Goal: Task Accomplishment & Management: Use online tool/utility

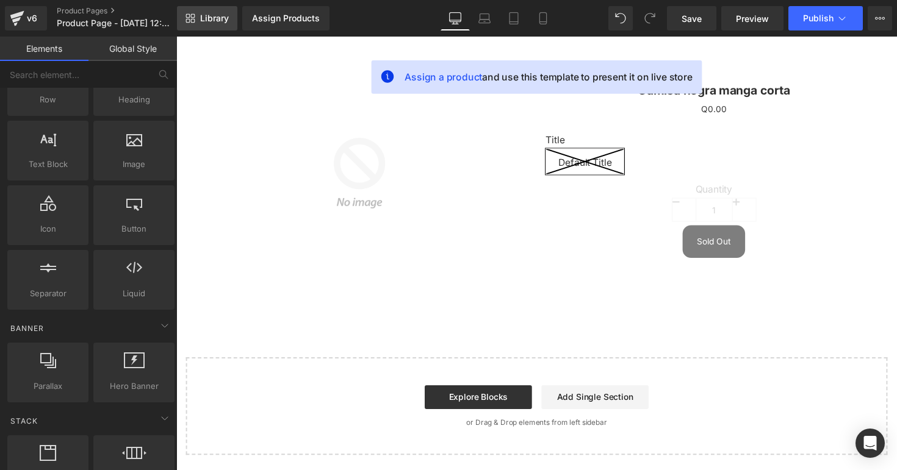
scroll to position [13, 0]
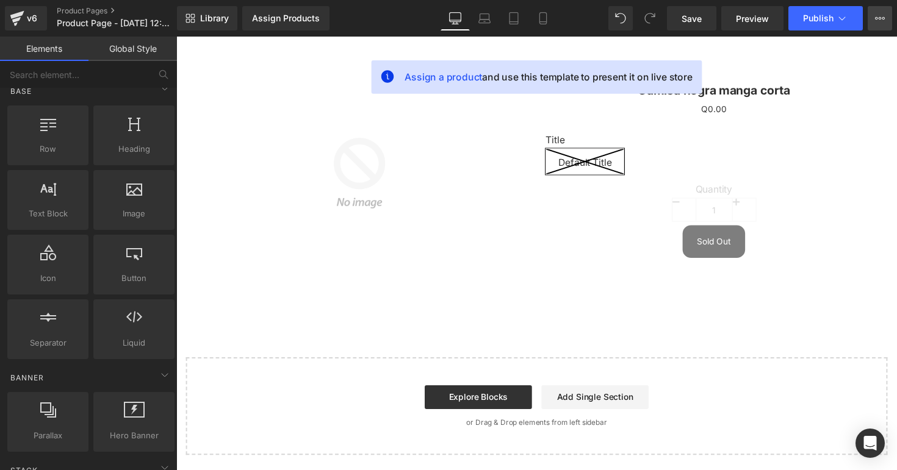
click at [879, 24] on button "View Live Page View with current Template Save Template to Library Schedule Pub…" at bounding box center [879, 18] width 24 height 24
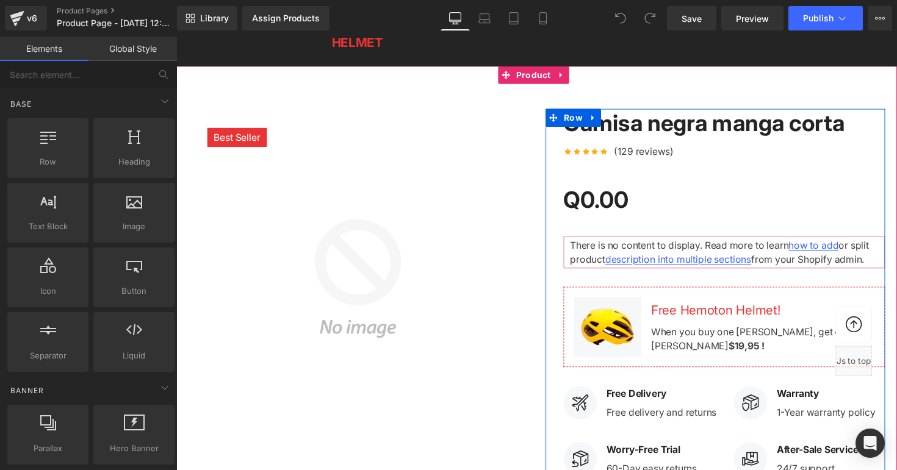
scroll to position [43, 0]
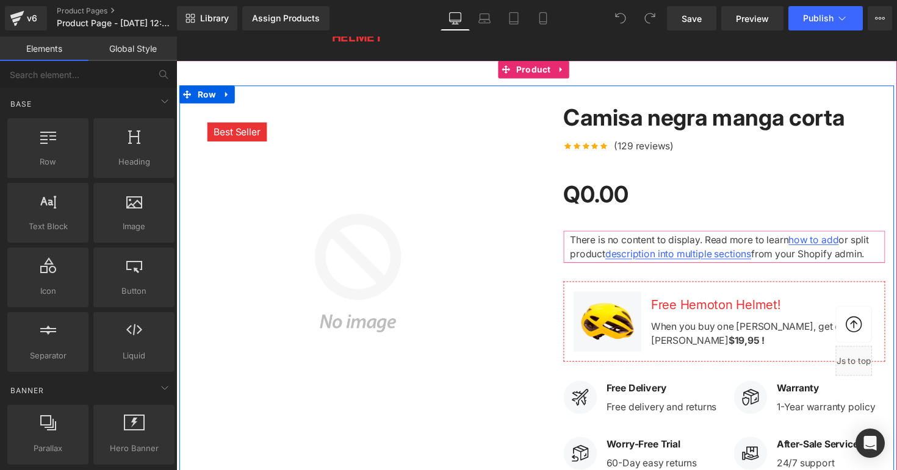
click at [426, 268] on img at bounding box center [362, 279] width 348 height 348
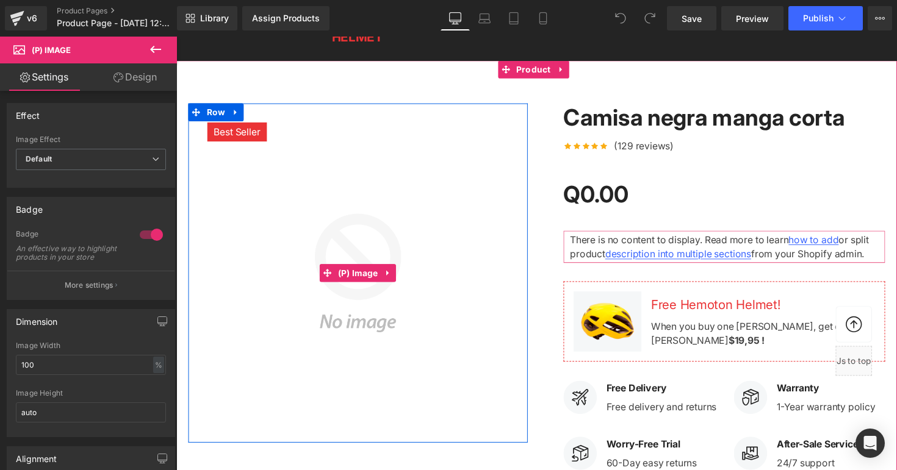
click at [412, 236] on img at bounding box center [362, 279] width 348 height 348
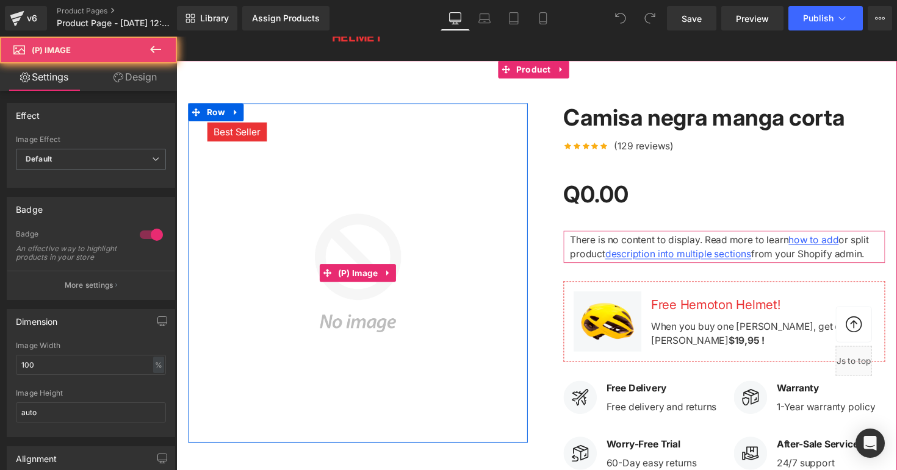
click at [409, 230] on img at bounding box center [362, 279] width 348 height 348
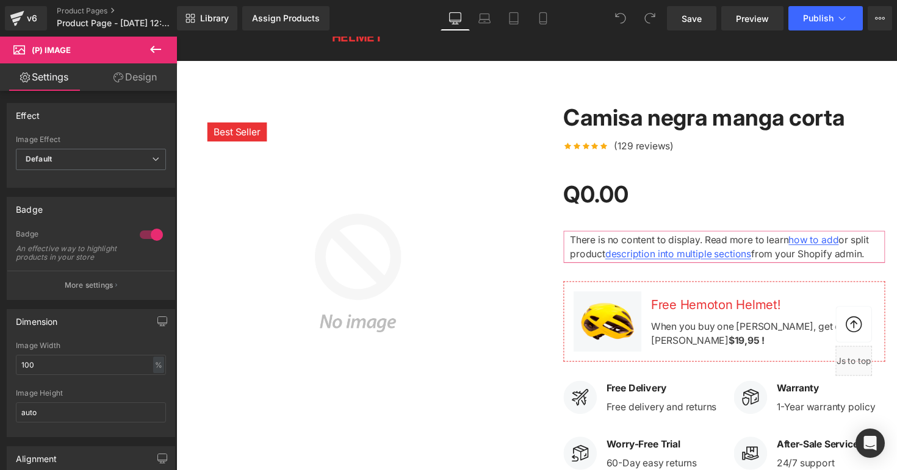
click at [159, 57] on button at bounding box center [155, 50] width 43 height 27
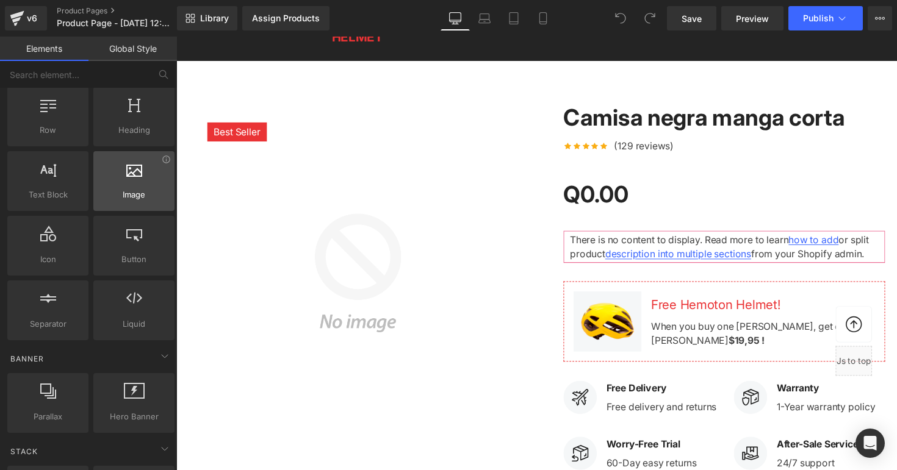
scroll to position [35, 0]
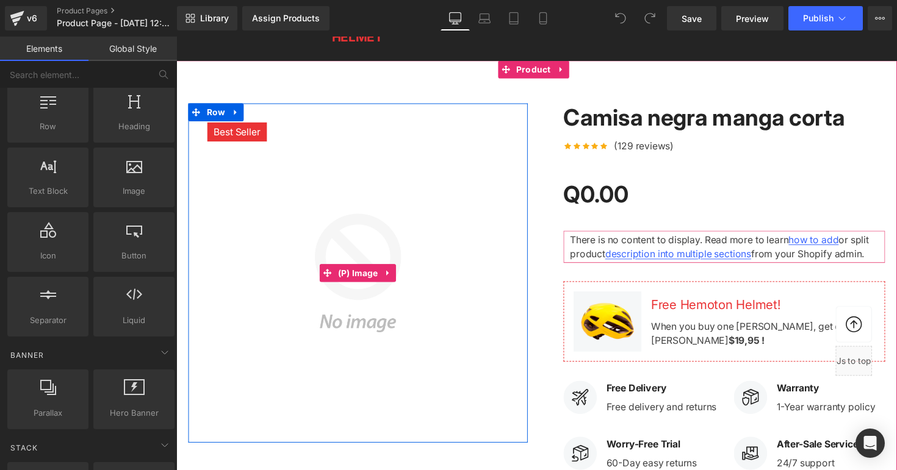
click at [401, 251] on img at bounding box center [362, 279] width 348 height 348
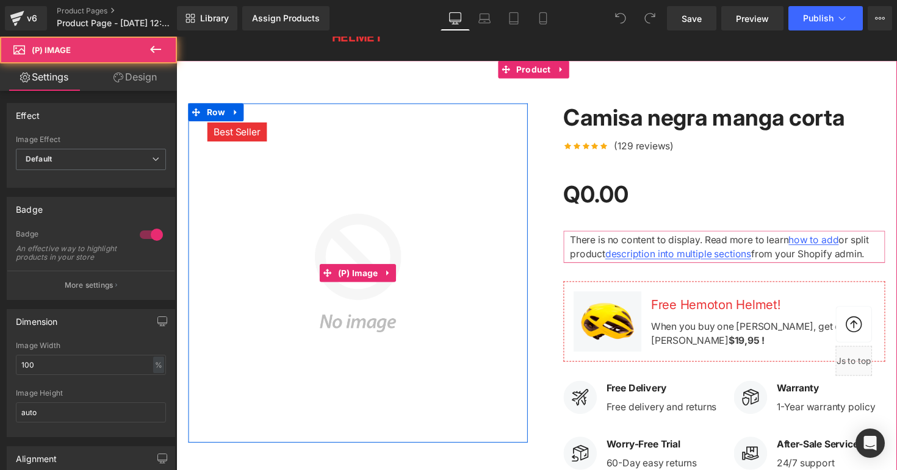
click at [401, 251] on img at bounding box center [362, 279] width 348 height 348
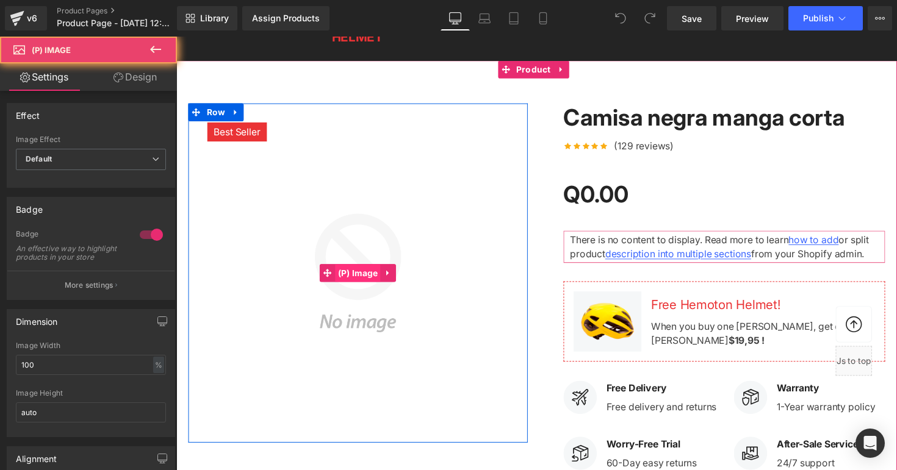
click at [374, 280] on span "(P) Image" at bounding box center [361, 279] width 47 height 18
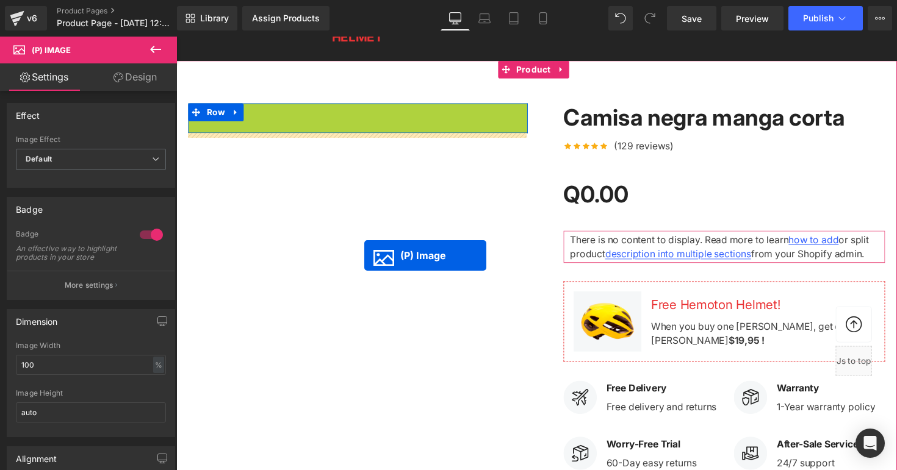
drag, startPoint x: 331, startPoint y: 274, endPoint x: 371, endPoint y: 257, distance: 43.7
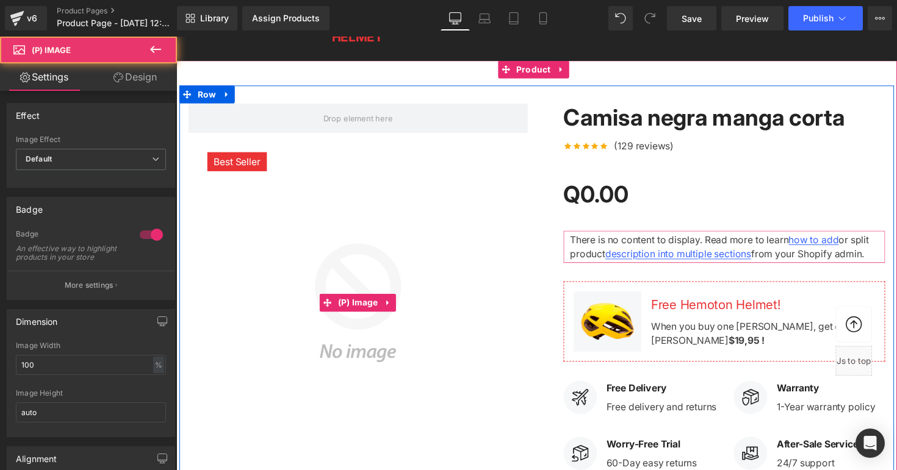
click at [310, 246] on img at bounding box center [362, 309] width 348 height 348
click at [334, 262] on img at bounding box center [362, 309] width 348 height 348
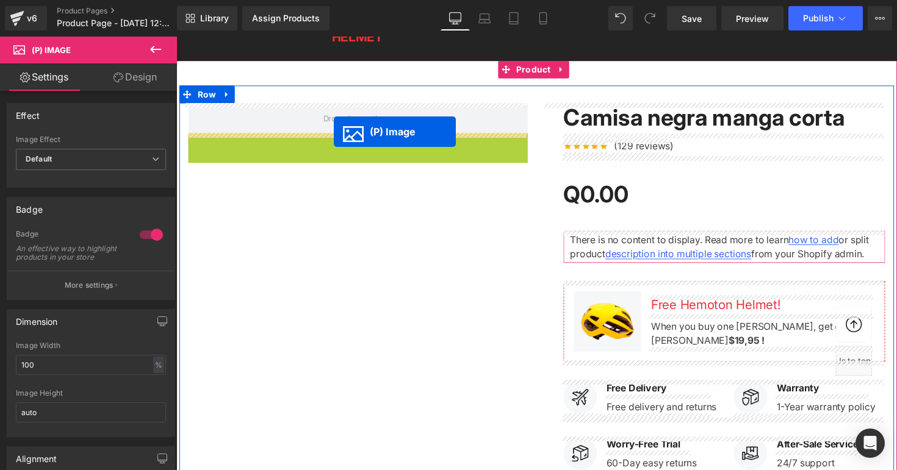
drag, startPoint x: 350, startPoint y: 306, endPoint x: 334, endPoint y: 137, distance: 169.7
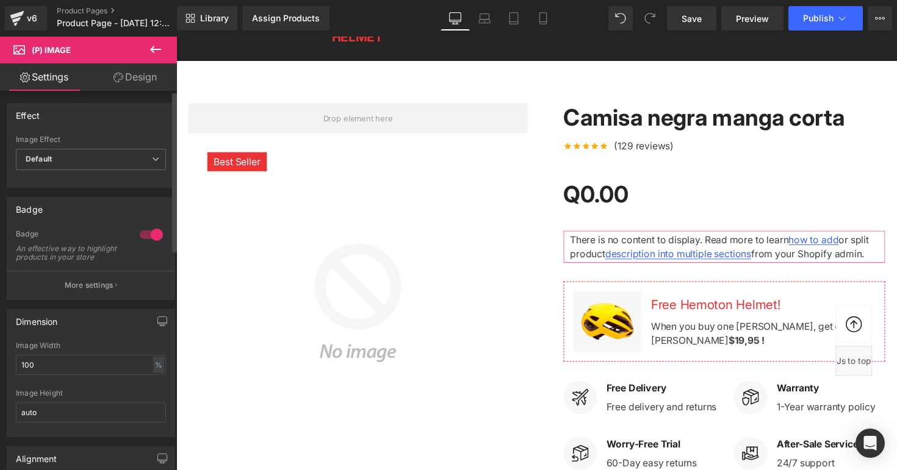
scroll to position [38, 0]
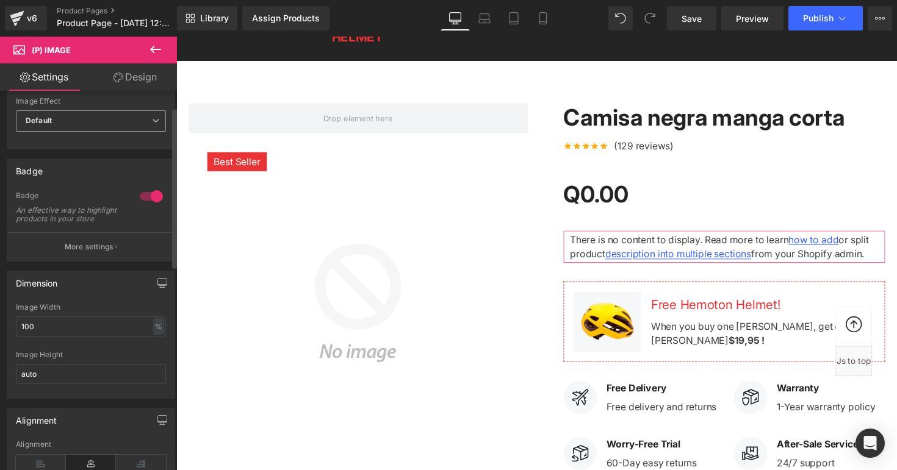
click at [120, 126] on span "Default" at bounding box center [91, 120] width 150 height 21
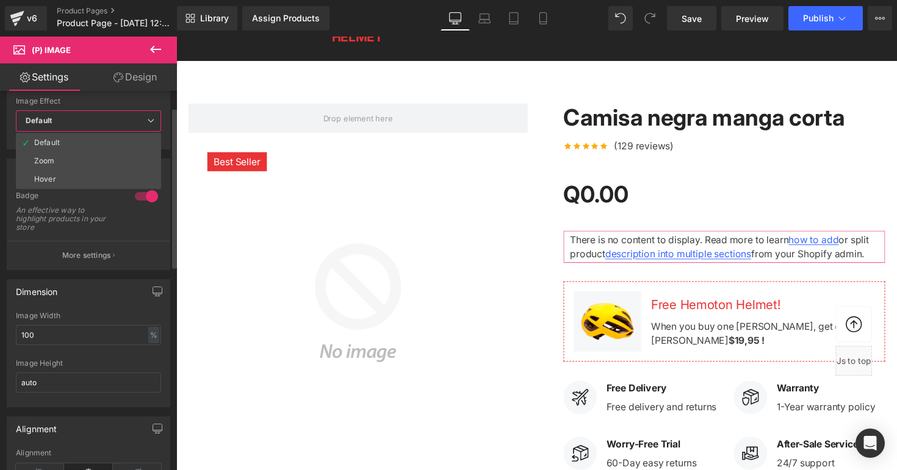
click at [120, 126] on span "Default" at bounding box center [88, 120] width 145 height 21
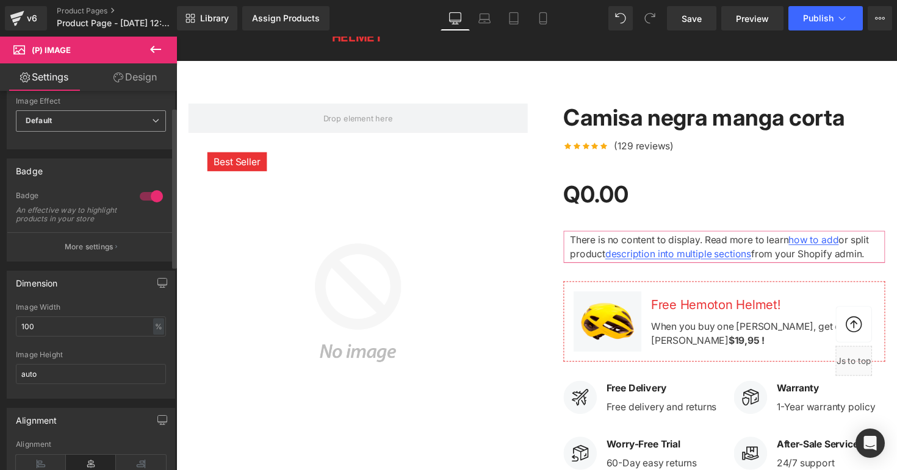
click at [120, 126] on span "Default" at bounding box center [91, 120] width 150 height 21
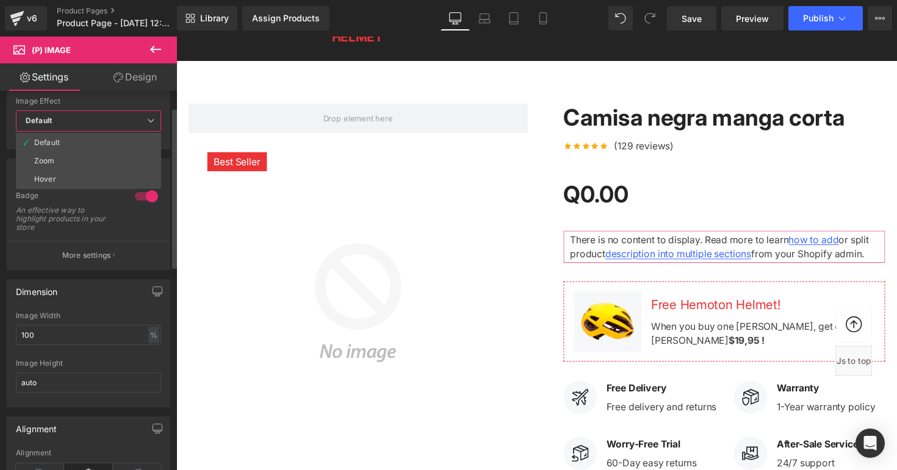
click at [120, 126] on span "Default" at bounding box center [88, 120] width 145 height 21
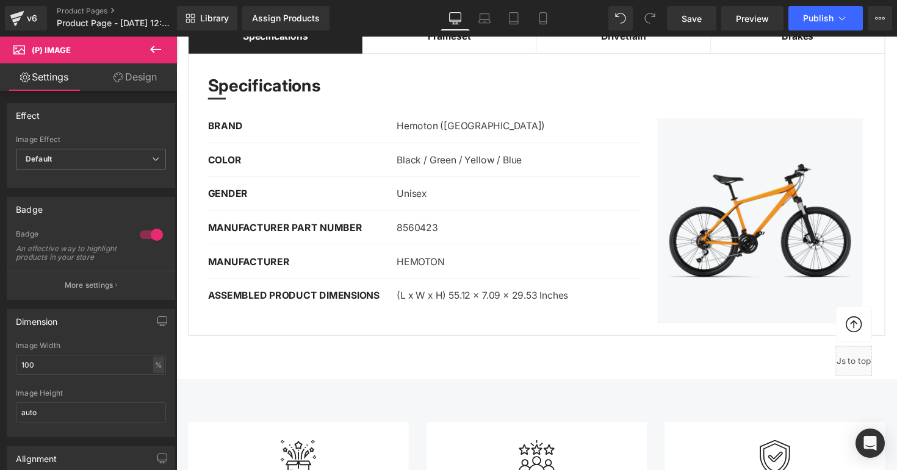
scroll to position [974, 0]
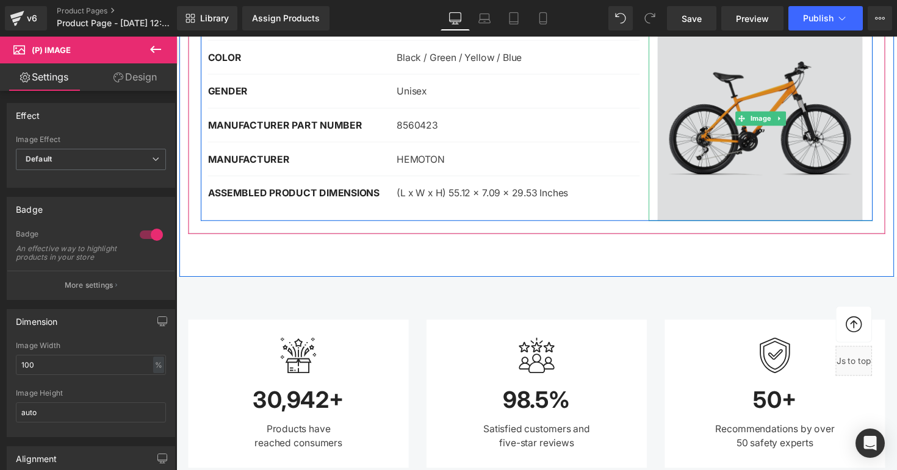
click at [742, 149] on img at bounding box center [774, 121] width 229 height 210
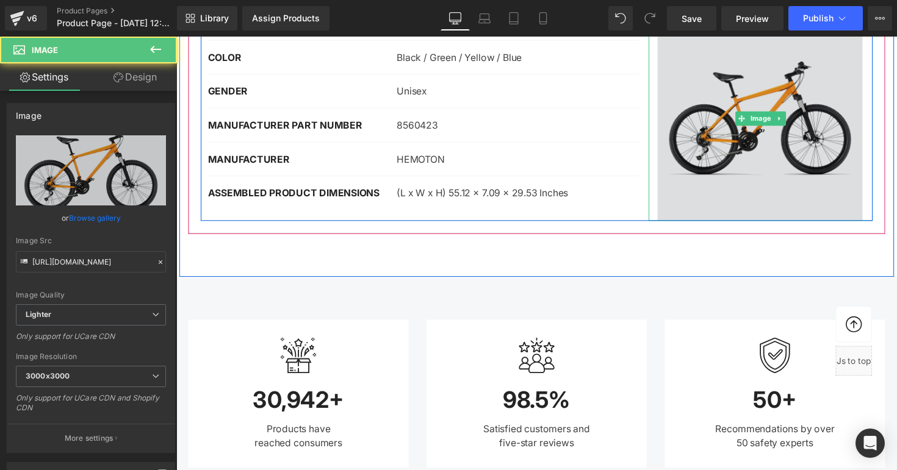
click at [720, 152] on img at bounding box center [774, 121] width 229 height 210
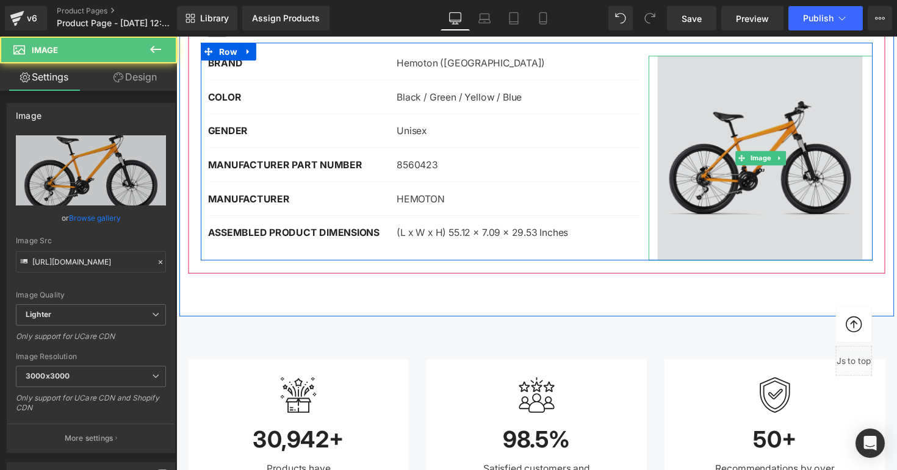
scroll to position [930, 0]
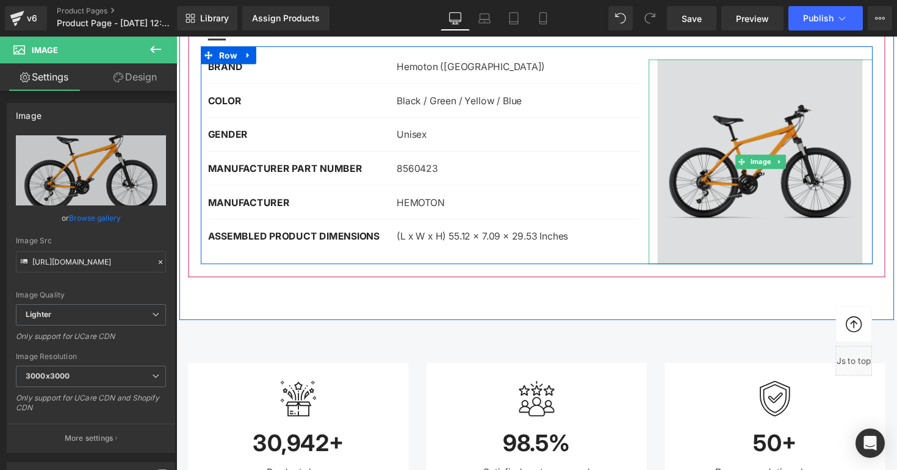
click at [862, 115] on img at bounding box center [774, 165] width 229 height 210
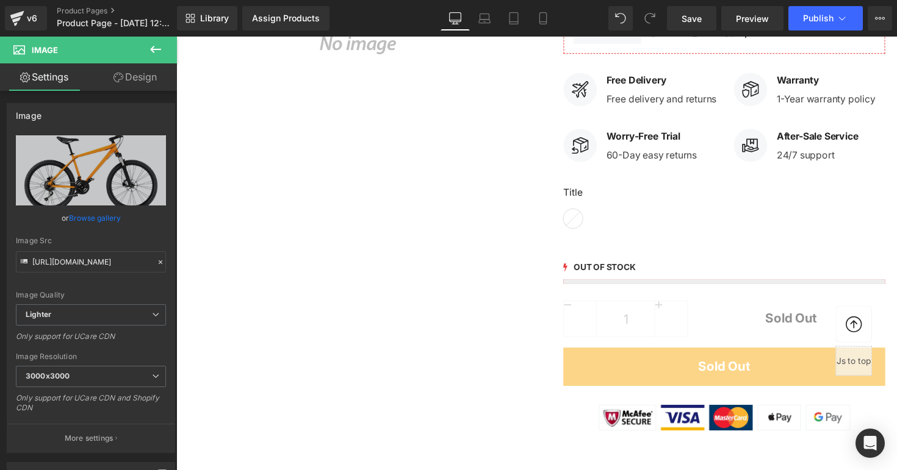
scroll to position [255, 0]
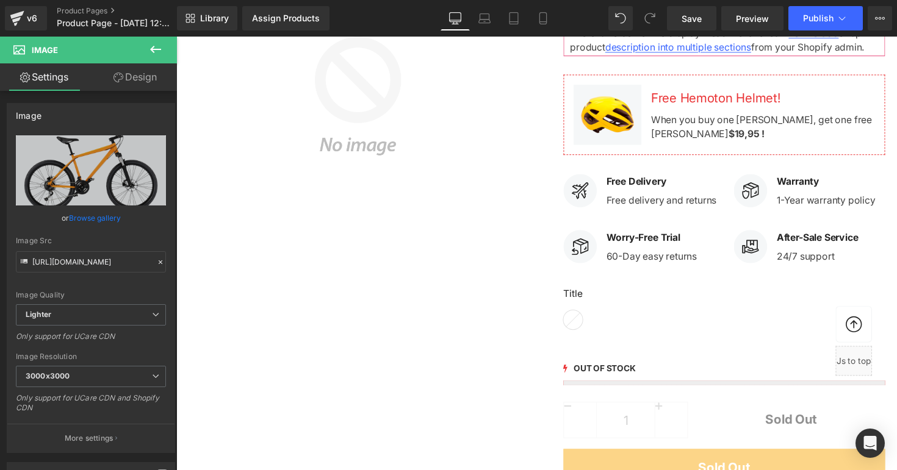
click at [334, 142] on img at bounding box center [362, 98] width 348 height 348
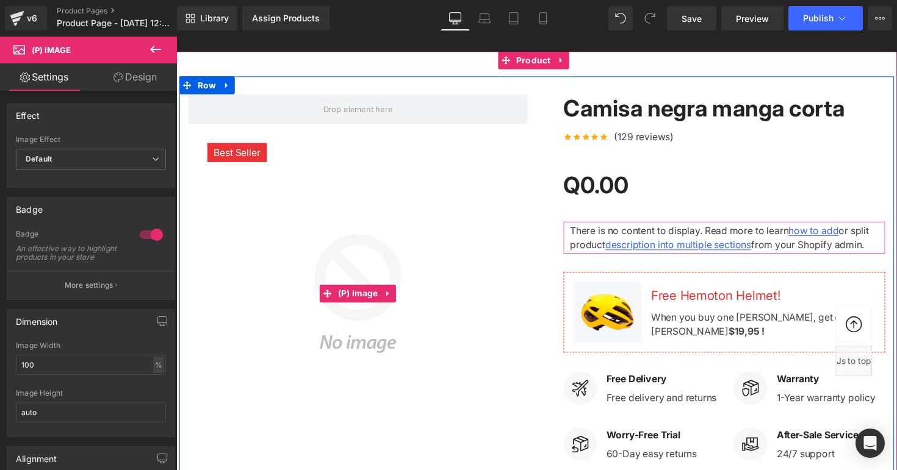
scroll to position [0, 0]
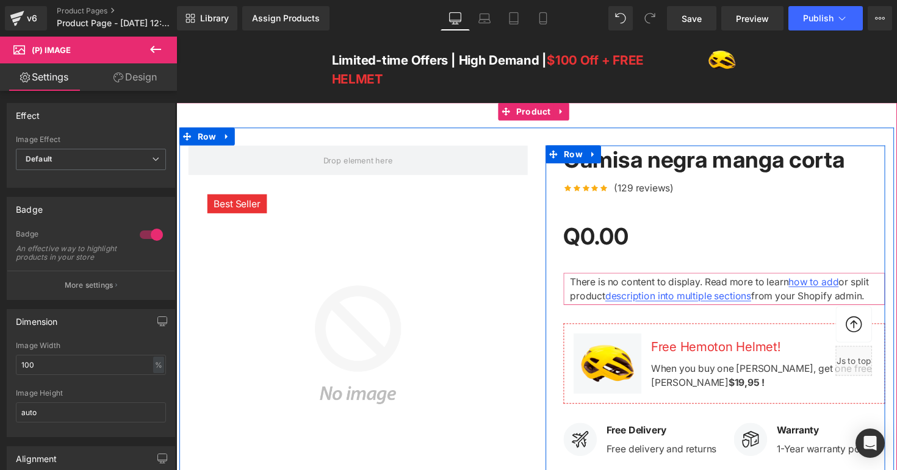
click at [612, 229] on span "Q0.00" at bounding box center [606, 241] width 67 height 37
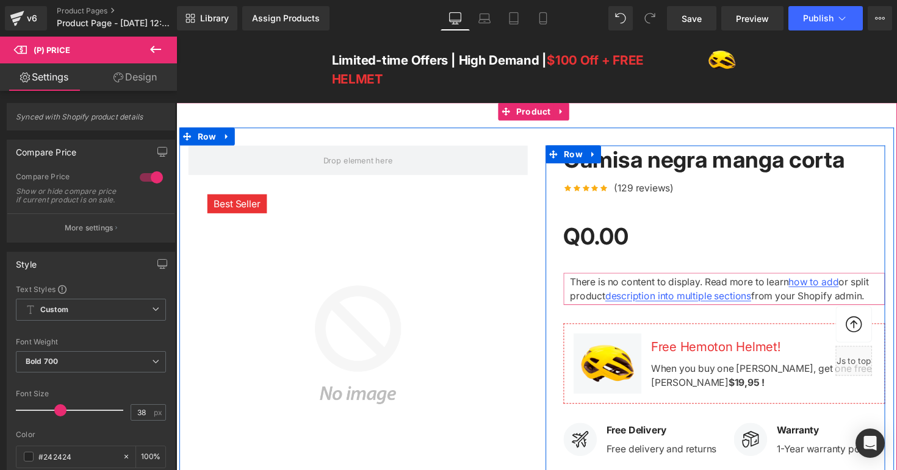
click at [606, 236] on span "(P) Price" at bounding box center [604, 241] width 34 height 15
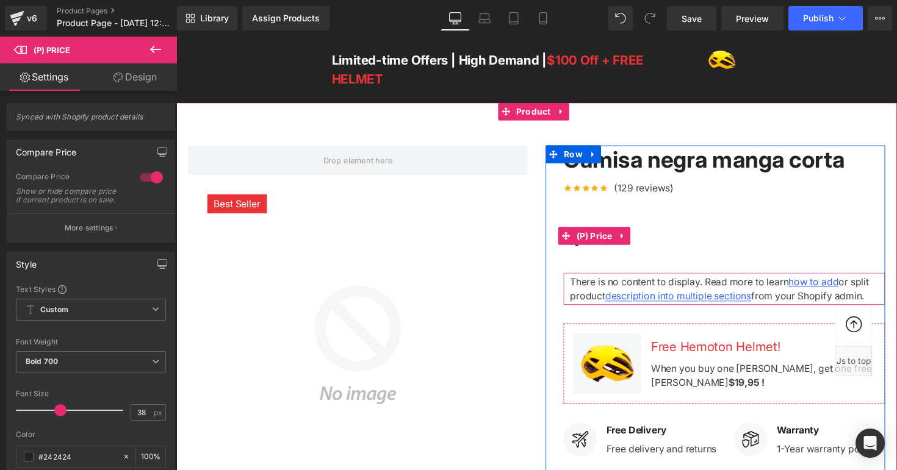
drag, startPoint x: 623, startPoint y: 239, endPoint x: 632, endPoint y: 240, distance: 9.2
click at [628, 240] on link at bounding box center [634, 241] width 16 height 18
click at [639, 242] on icon at bounding box center [641, 241] width 9 height 9
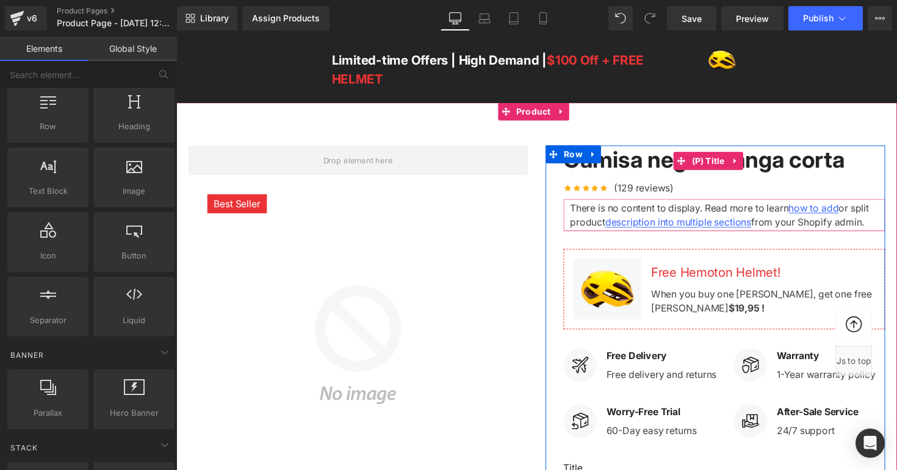
click at [658, 160] on link "Camisa negra manga corta" at bounding box center [717, 163] width 288 height 28
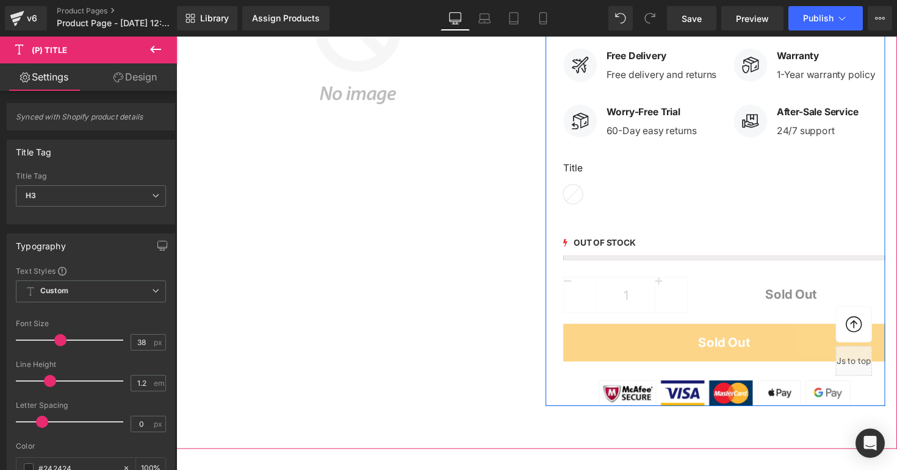
scroll to position [309, 0]
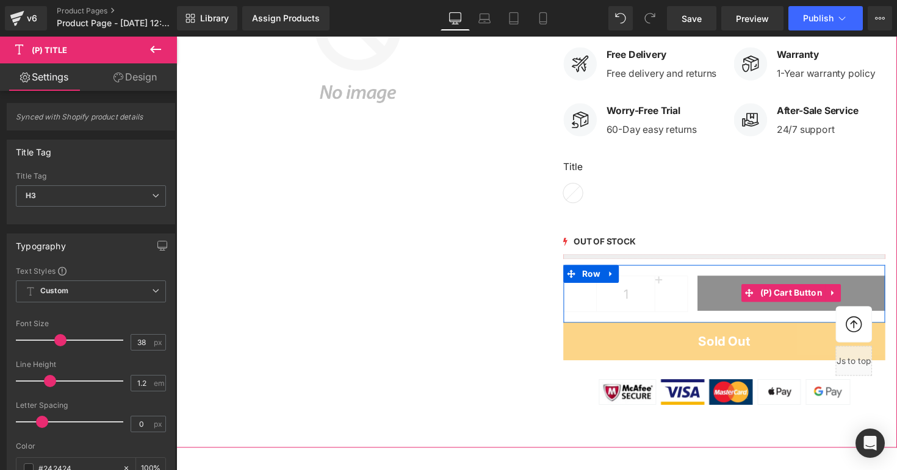
click at [737, 301] on button "Sold Out" at bounding box center [806, 300] width 192 height 37
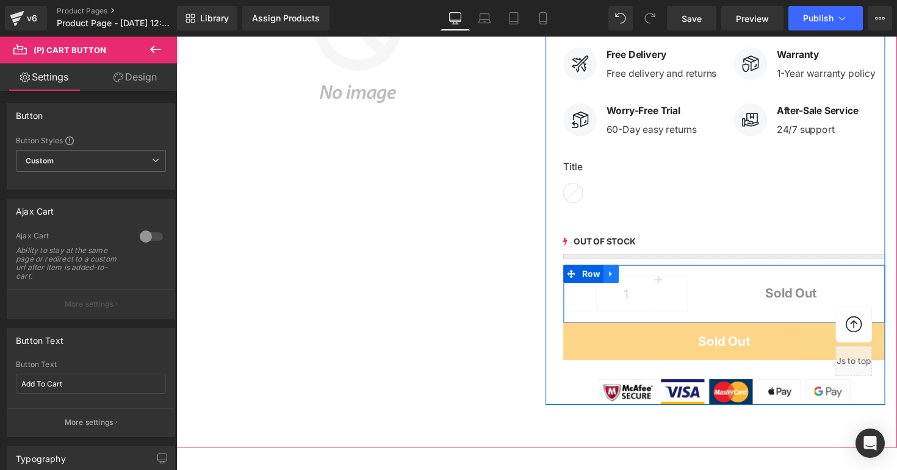
click at [617, 284] on icon at bounding box center [621, 279] width 9 height 9
click at [649, 276] on icon at bounding box center [653, 280] width 9 height 9
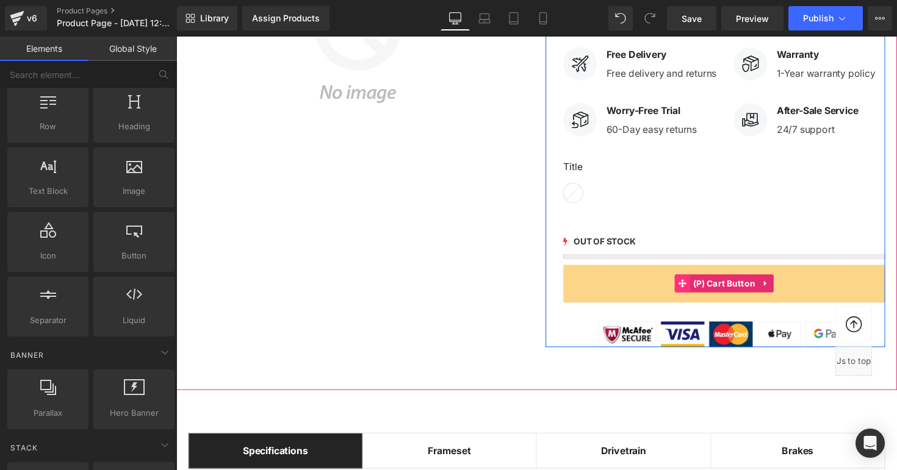
click at [695, 295] on span at bounding box center [695, 290] width 16 height 18
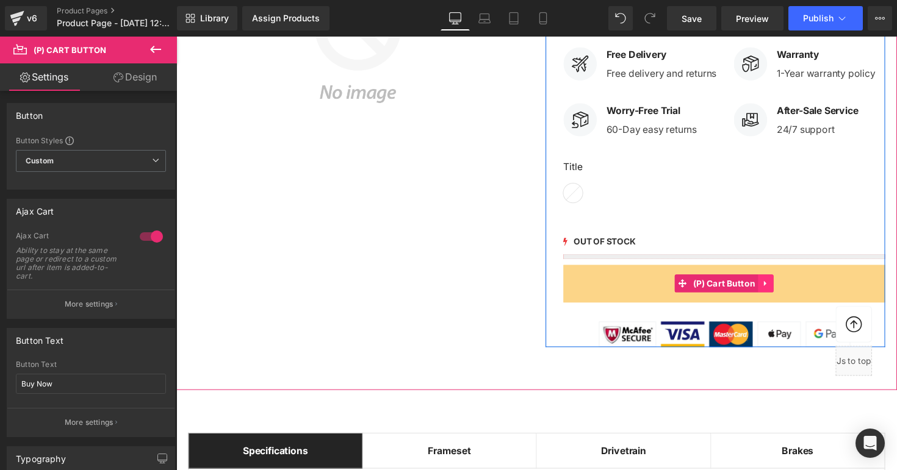
click at [776, 287] on icon at bounding box center [780, 289] width 9 height 9
click at [784, 289] on icon at bounding box center [788, 289] width 9 height 9
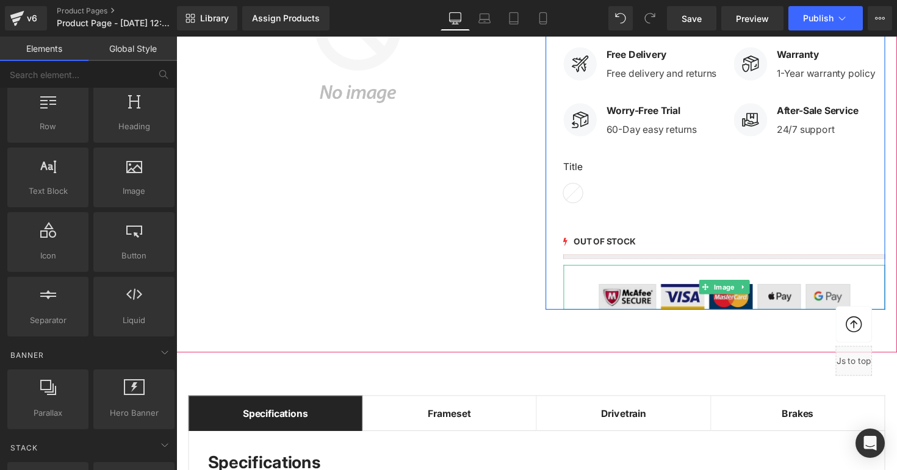
click at [712, 301] on img at bounding box center [738, 294] width 258 height 46
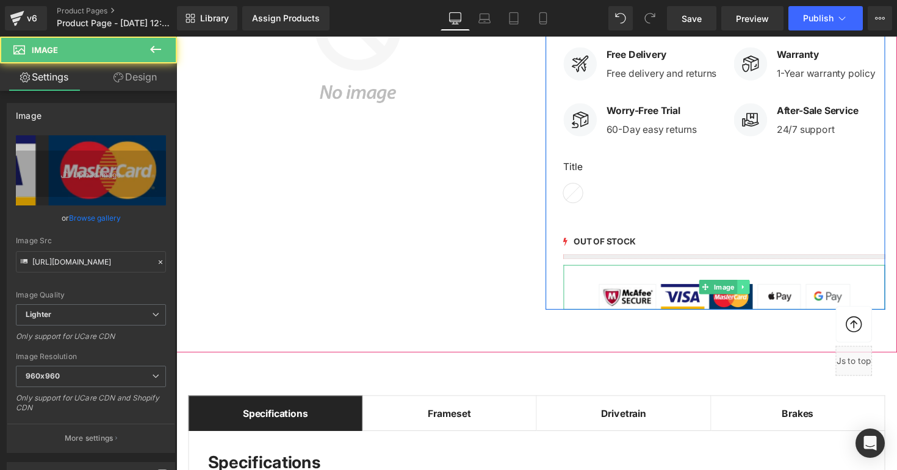
click at [753, 292] on icon at bounding box center [756, 293] width 7 height 7
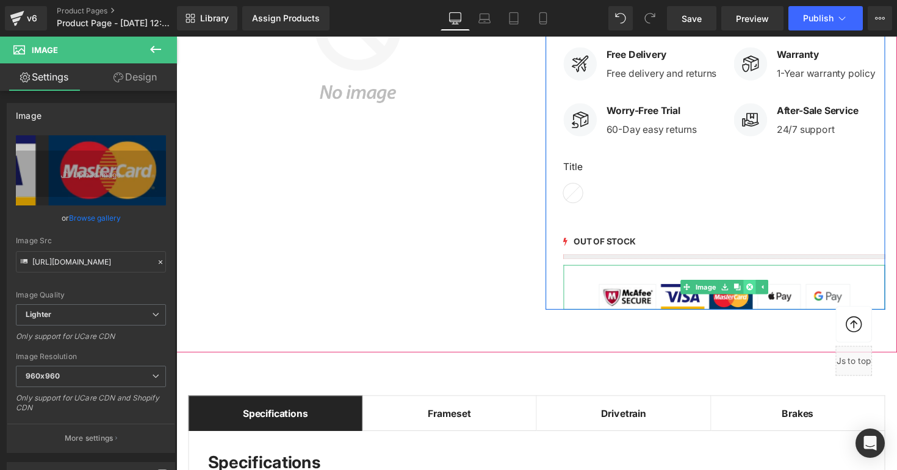
click at [760, 293] on icon at bounding box center [762, 293] width 7 height 7
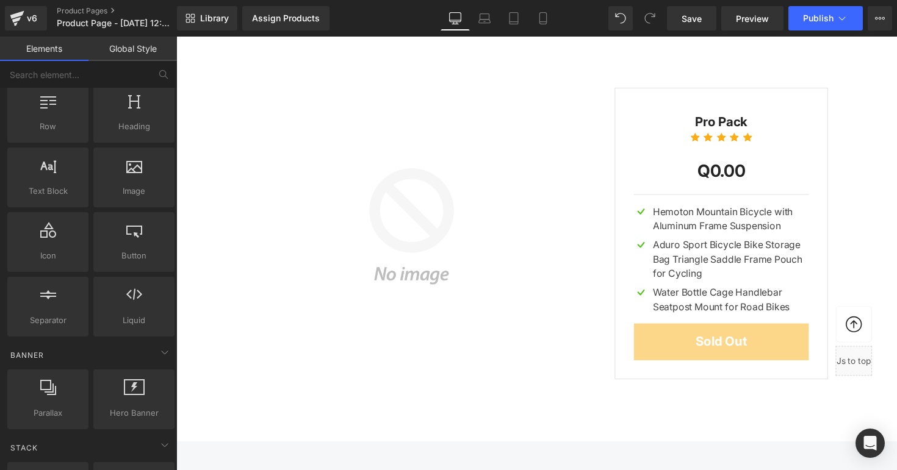
scroll to position [3481, 0]
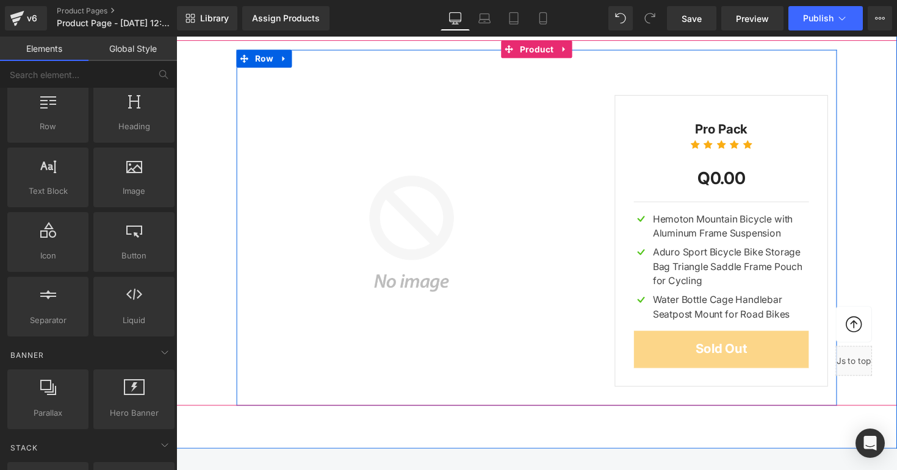
click at [677, 74] on div "Q0 Q0.00 SALE 100% (P) Price Pro Pack Text Block Icon Icon Icon Icon Icon Icon …" at bounding box center [724, 238] width 256 height 340
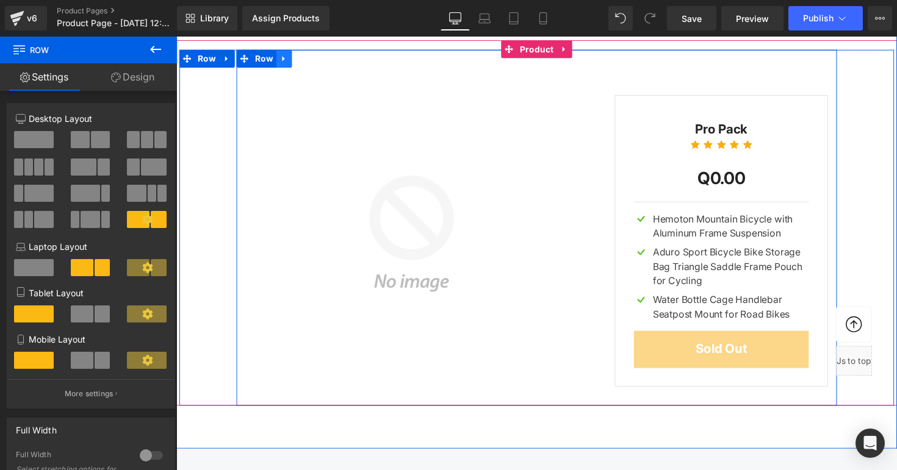
click at [285, 57] on icon at bounding box center [286, 58] width 9 height 9
click at [317, 60] on icon at bounding box center [318, 59] width 9 height 9
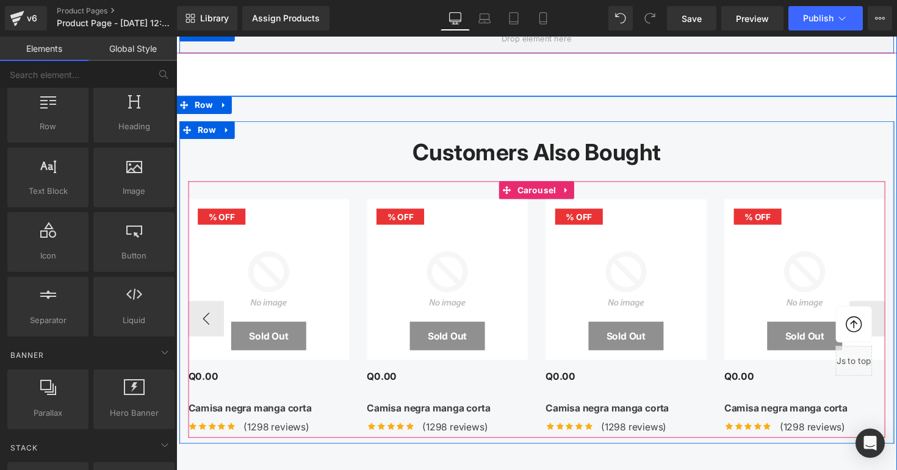
scroll to position [3521, 0]
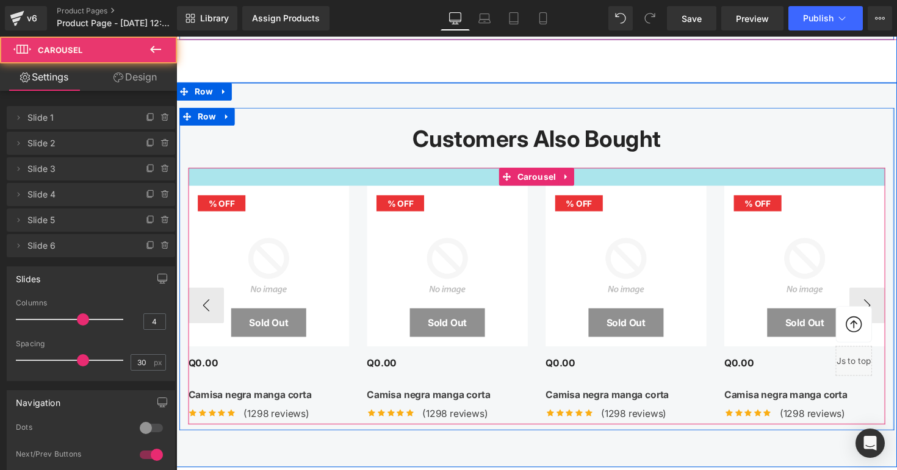
click at [484, 174] on div at bounding box center [545, 180] width 714 height 18
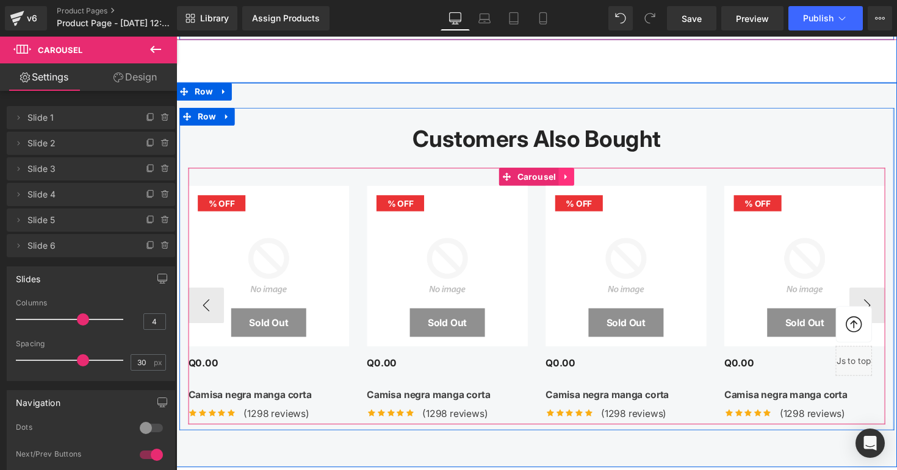
click at [576, 175] on link at bounding box center [576, 180] width 16 height 18
click at [579, 179] on icon at bounding box center [583, 180] width 9 height 9
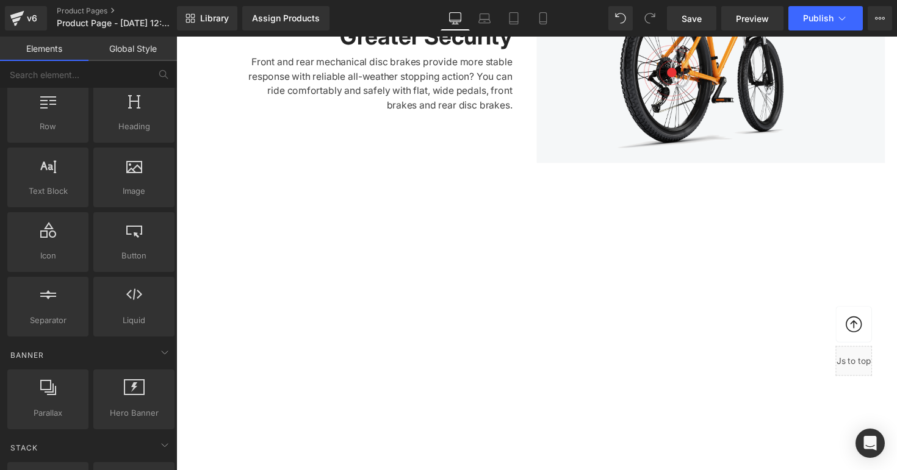
scroll to position [2018, 0]
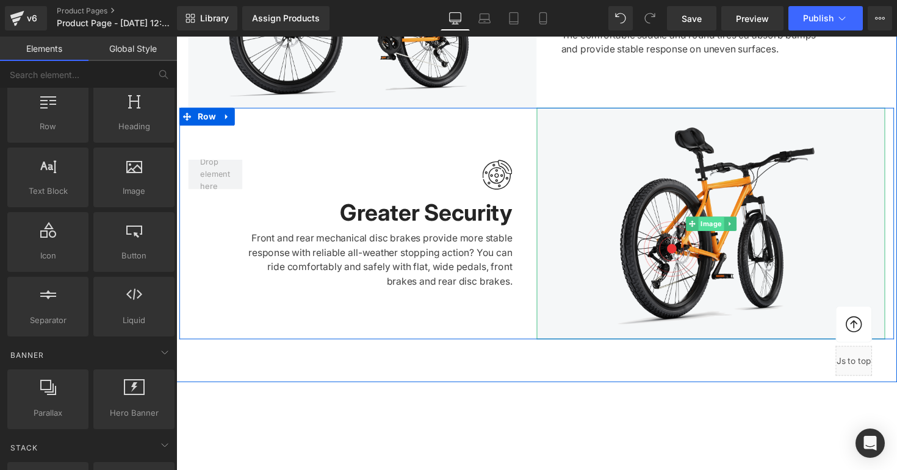
click at [710, 227] on span "Image" at bounding box center [723, 228] width 26 height 15
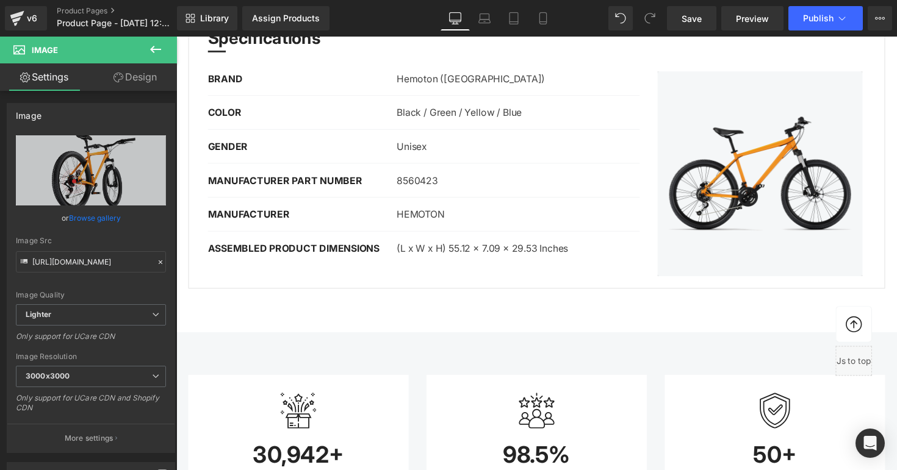
scroll to position [660, 0]
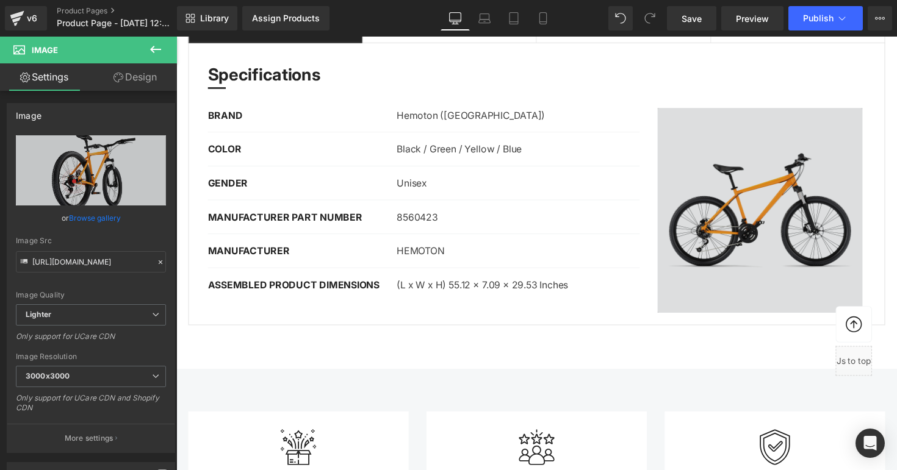
click at [739, 186] on img at bounding box center [774, 215] width 229 height 210
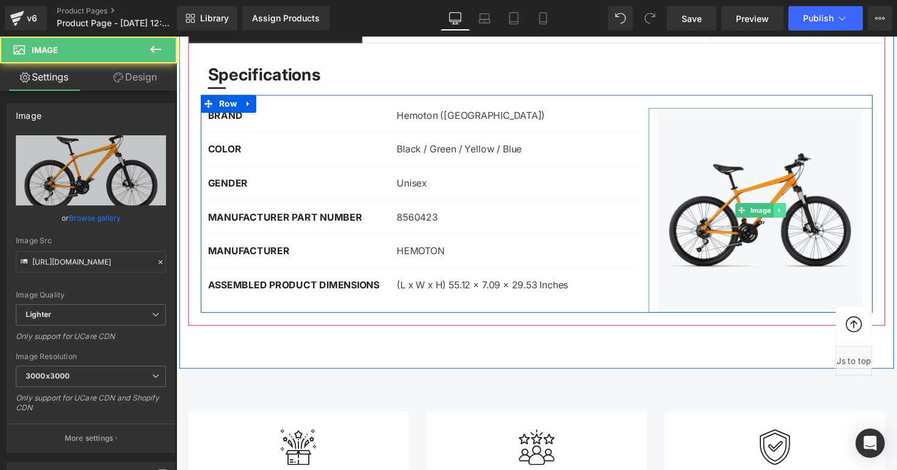
click at [794, 212] on link at bounding box center [793, 214] width 13 height 15
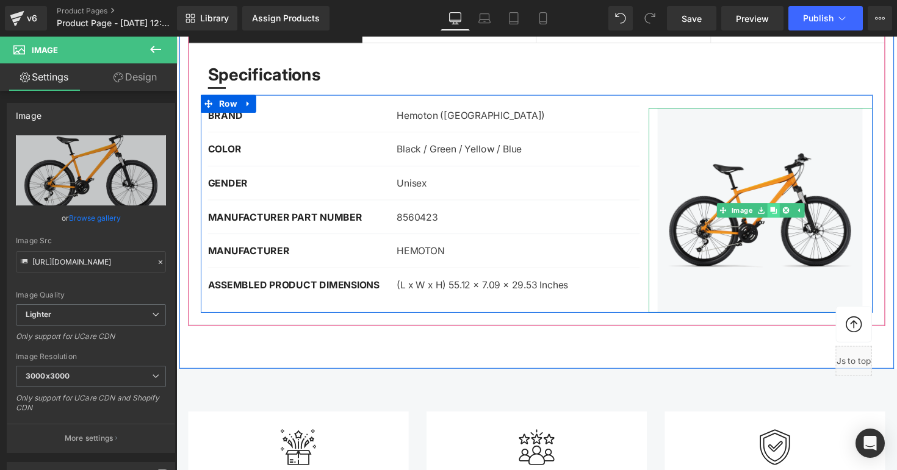
click at [784, 213] on icon at bounding box center [787, 214] width 7 height 7
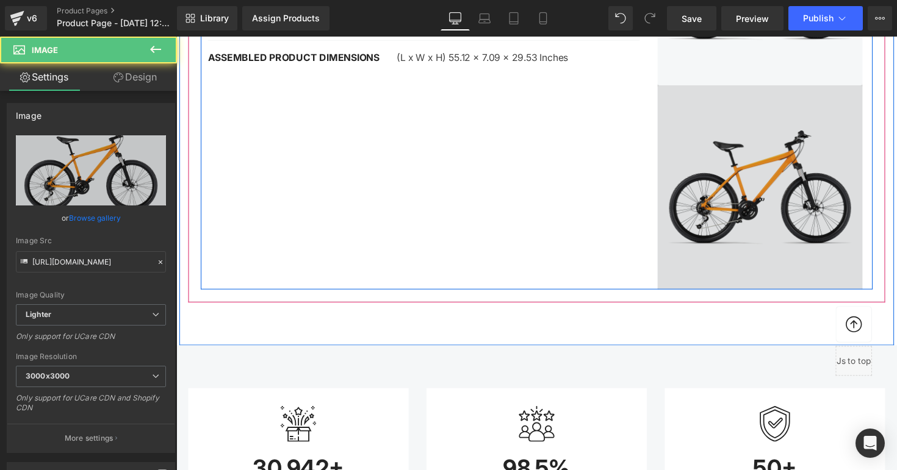
scroll to position [894, 0]
drag, startPoint x: 742, startPoint y: 293, endPoint x: 708, endPoint y: 263, distance: 44.9
click at [708, 264] on img at bounding box center [774, 191] width 229 height 210
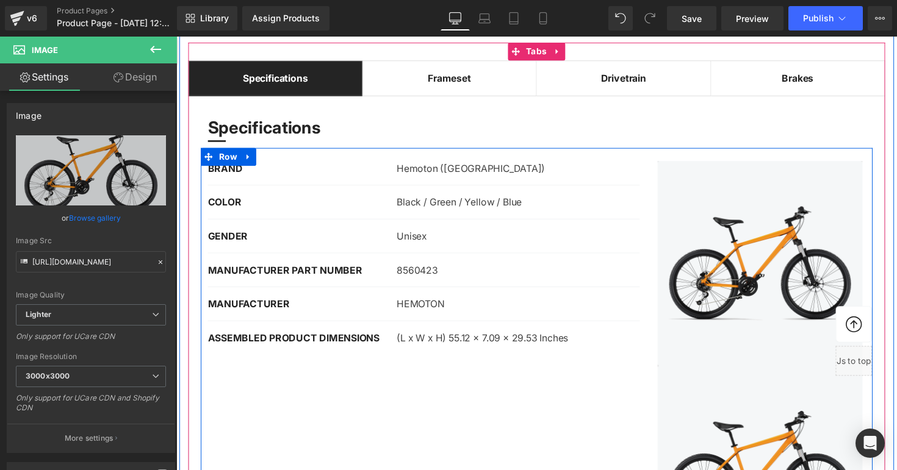
scroll to position [665, 0]
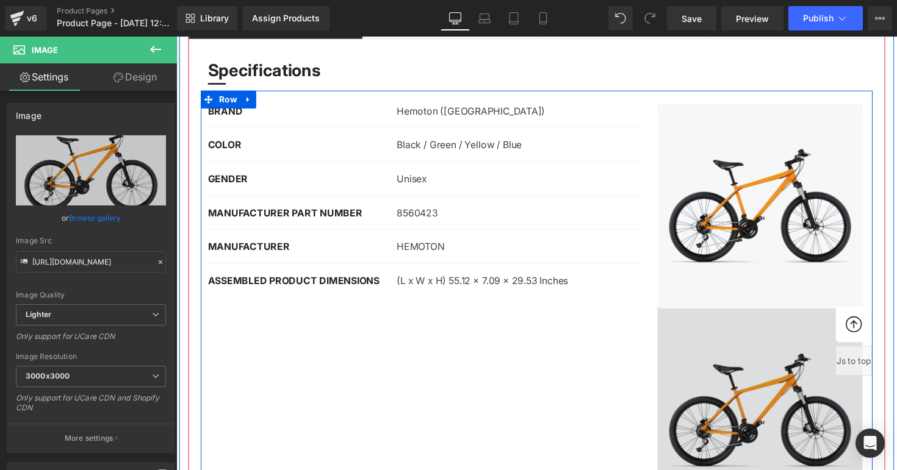
click at [716, 382] on img at bounding box center [774, 420] width 229 height 210
click at [757, 374] on img at bounding box center [774, 420] width 229 height 210
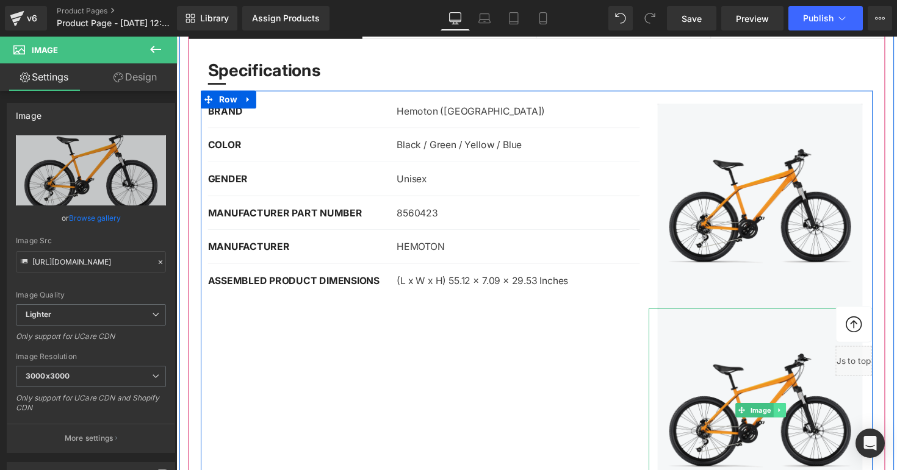
click at [792, 420] on icon at bounding box center [793, 419] width 7 height 7
click at [784, 418] on icon at bounding box center [787, 420] width 7 height 7
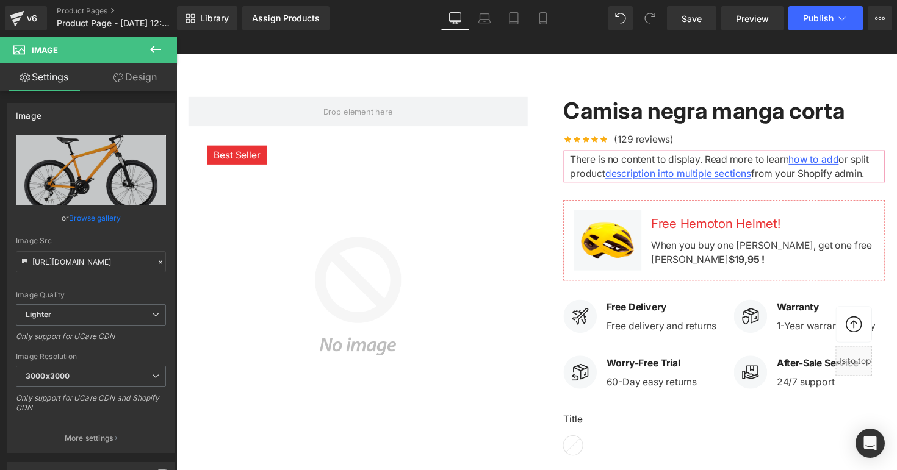
scroll to position [0, 0]
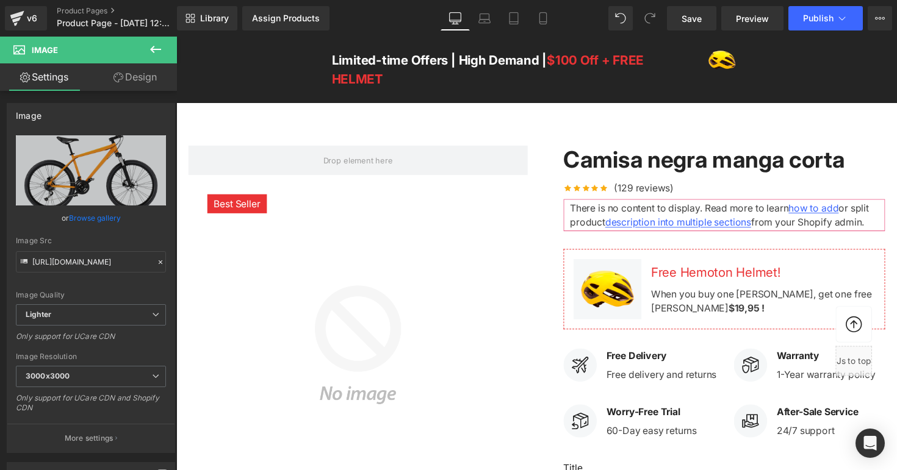
click at [349, 264] on img at bounding box center [362, 353] width 348 height 348
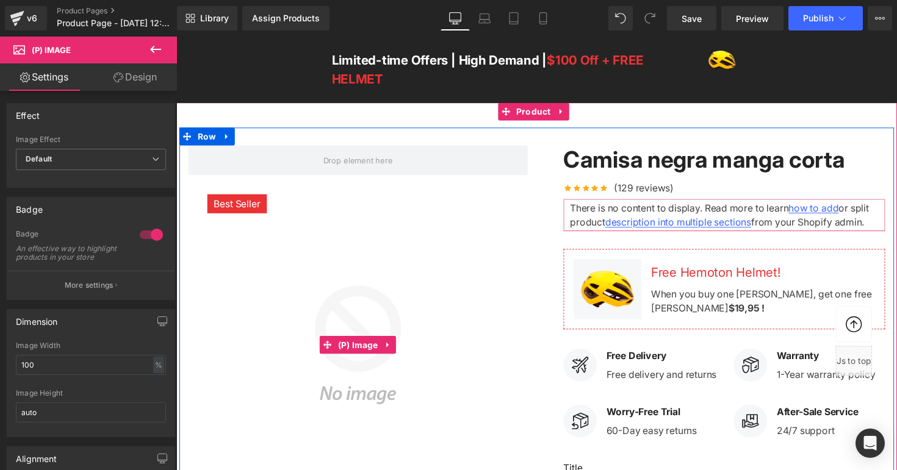
click at [379, 357] on span "(P) Image" at bounding box center [361, 353] width 47 height 18
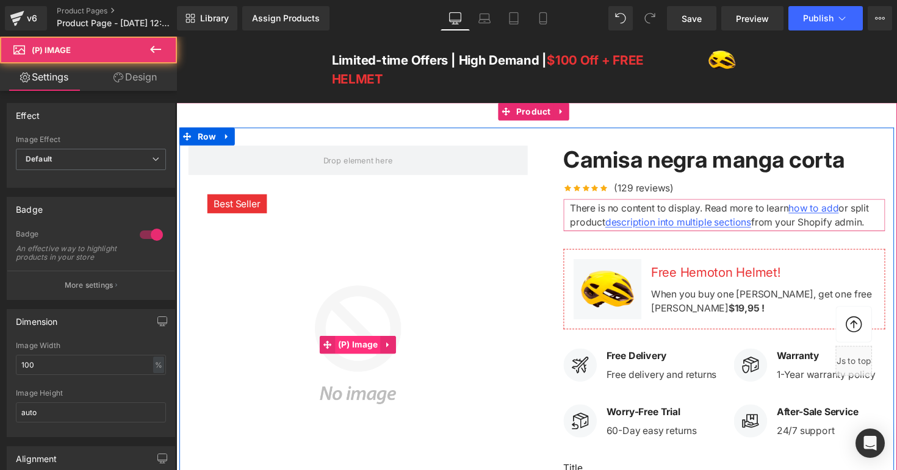
click at [356, 354] on span "(P) Image" at bounding box center [361, 352] width 47 height 18
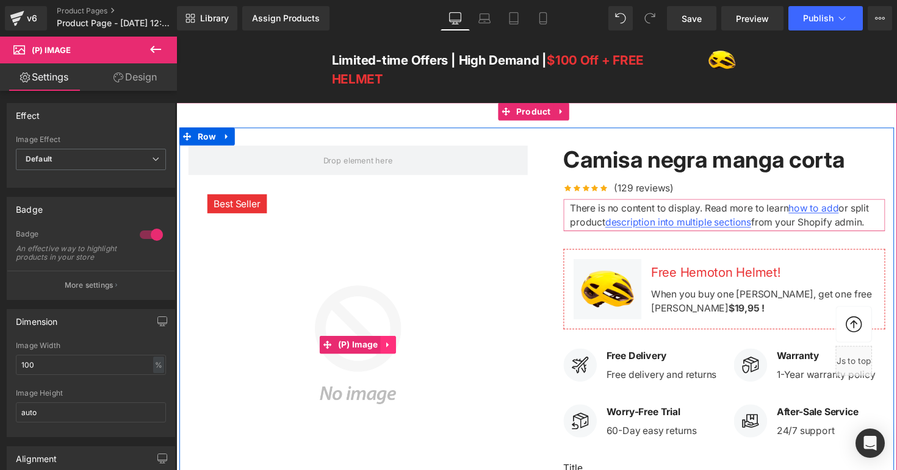
click at [392, 354] on icon at bounding box center [393, 352] width 2 height 5
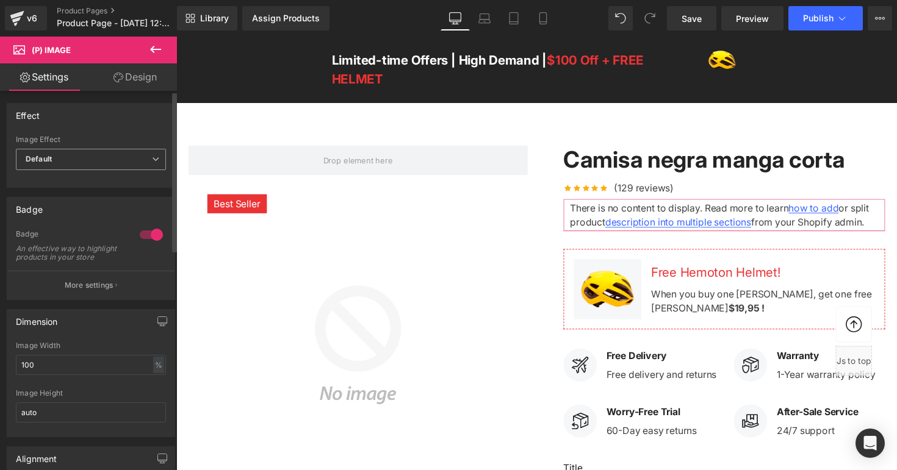
click at [89, 166] on span "Default" at bounding box center [91, 159] width 150 height 21
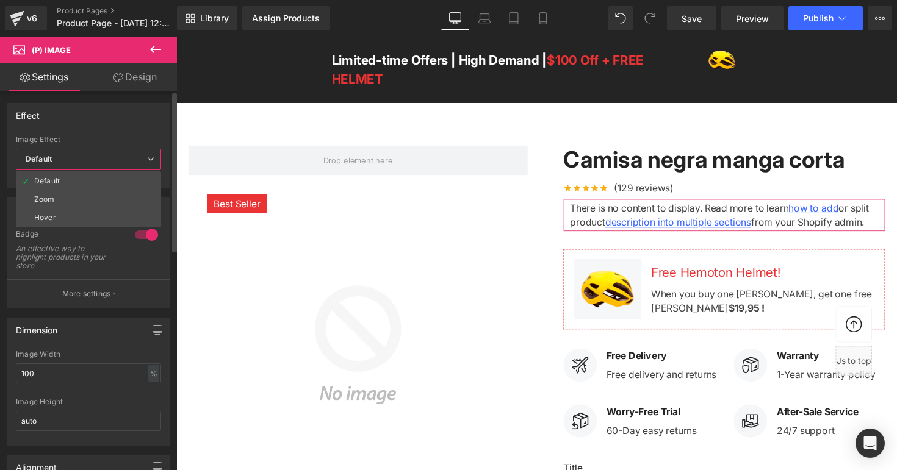
click at [89, 166] on span "Default" at bounding box center [88, 159] width 145 height 21
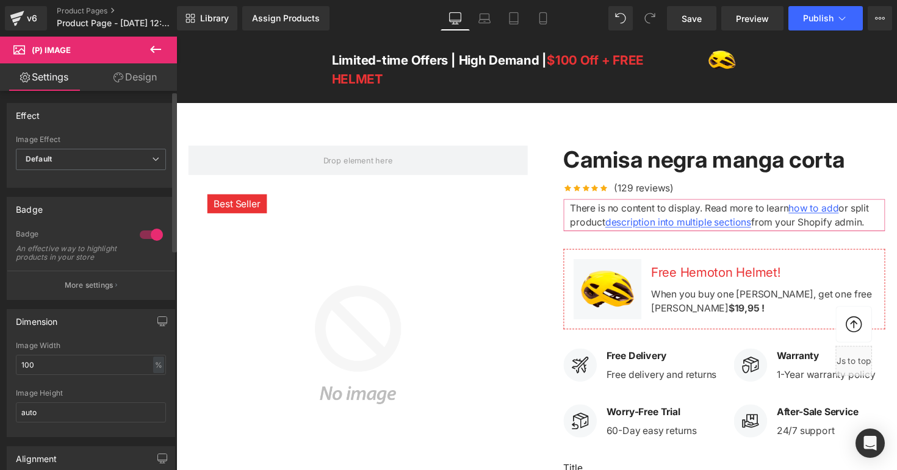
scroll to position [21, 0]
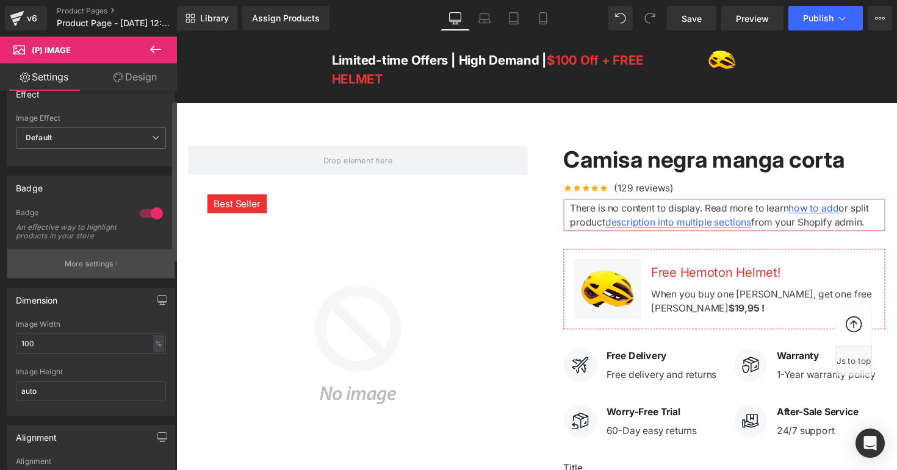
click at [102, 269] on p "More settings" at bounding box center [89, 264] width 49 height 11
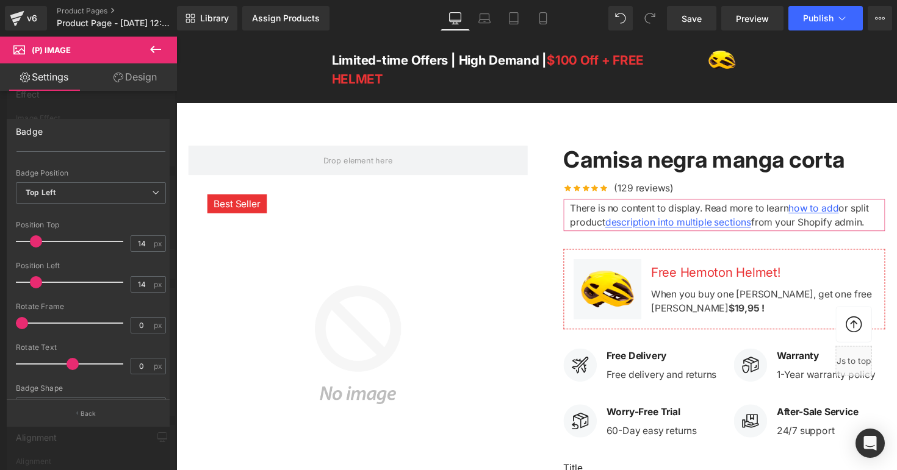
scroll to position [0, 0]
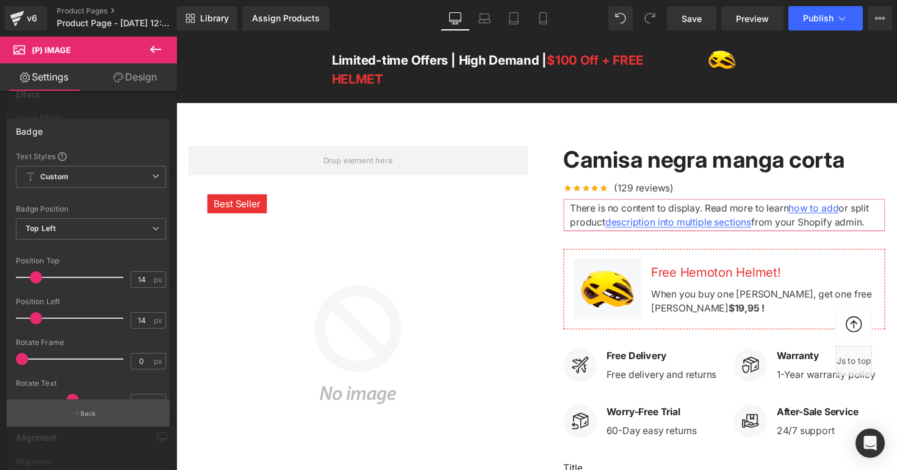
click at [96, 417] on button "Back" at bounding box center [88, 412] width 163 height 27
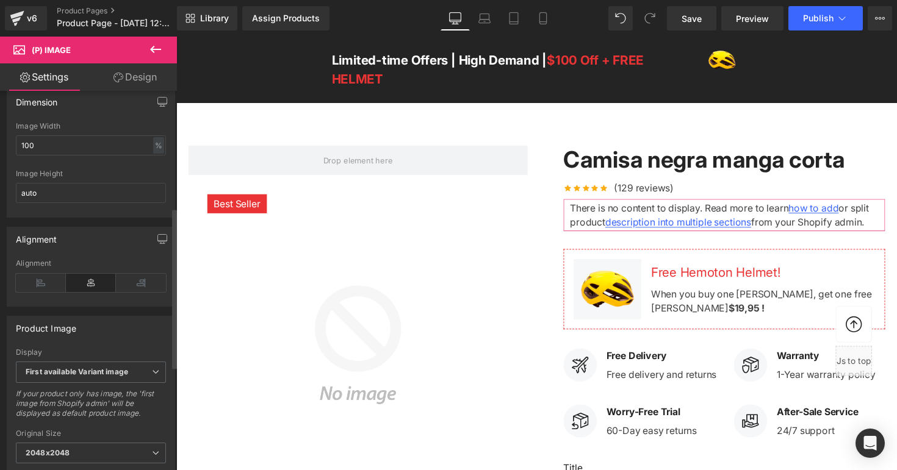
scroll to position [164, 0]
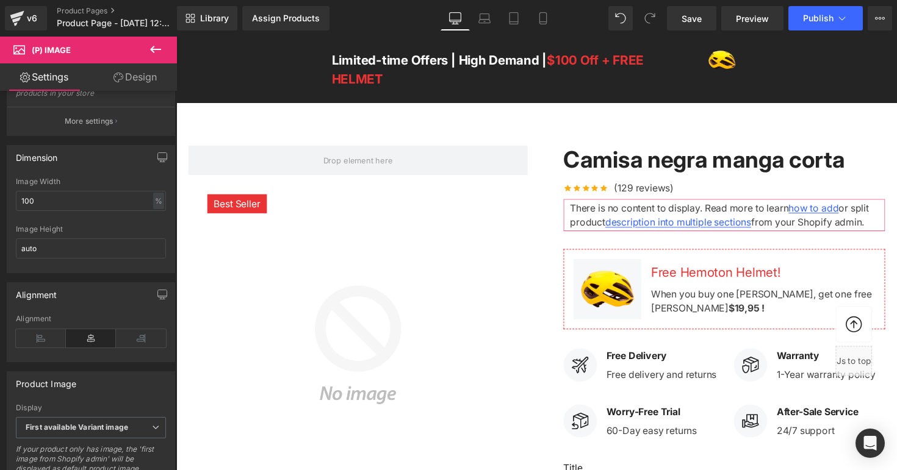
click at [127, 73] on link "Design" at bounding box center [135, 76] width 88 height 27
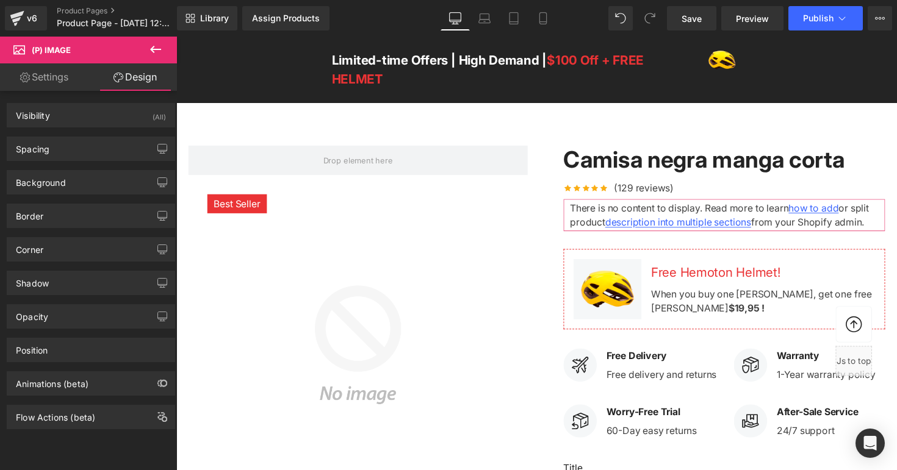
click at [74, 84] on link "Settings" at bounding box center [44, 76] width 88 height 27
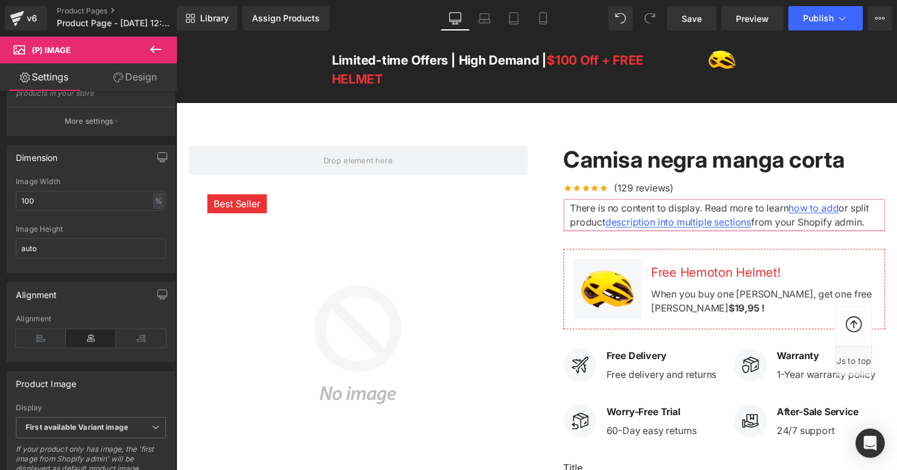
click at [81, 52] on span "(P) Image" at bounding box center [73, 50] width 122 height 27
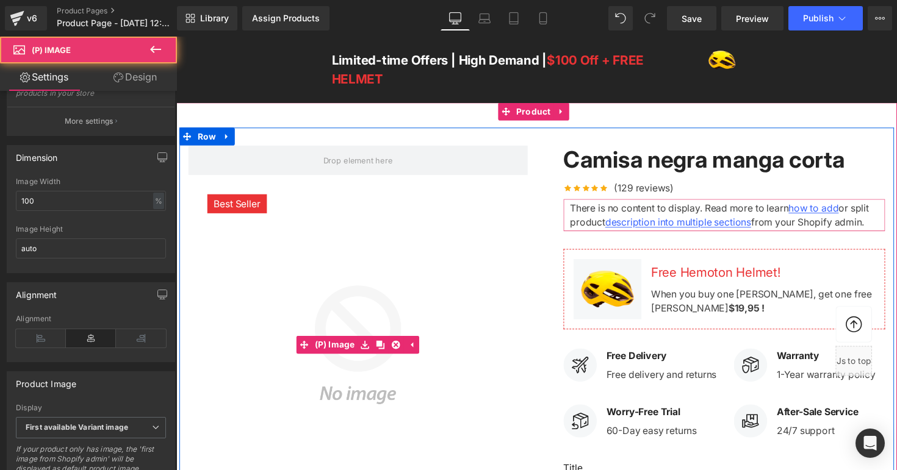
click at [372, 218] on img at bounding box center [362, 353] width 348 height 348
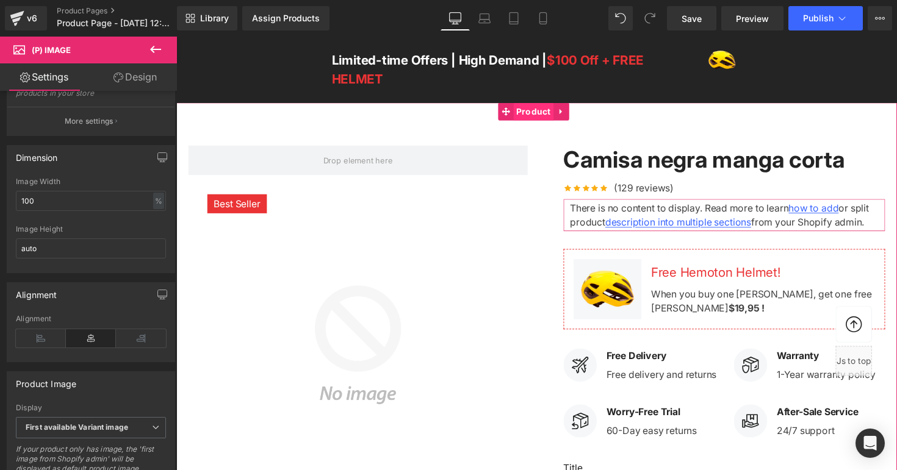
click at [548, 114] on span "Product" at bounding box center [541, 113] width 41 height 18
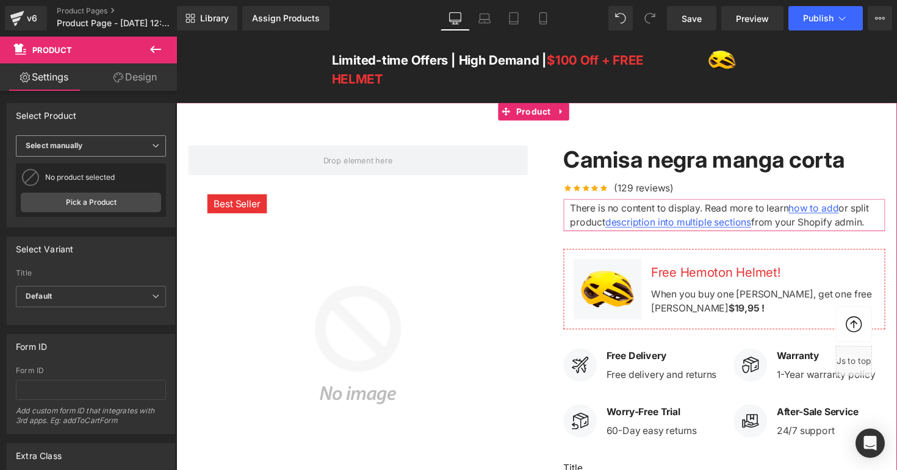
click at [88, 152] on span "Select manually" at bounding box center [91, 145] width 150 height 21
click at [88, 152] on span "Select manually" at bounding box center [88, 145] width 145 height 21
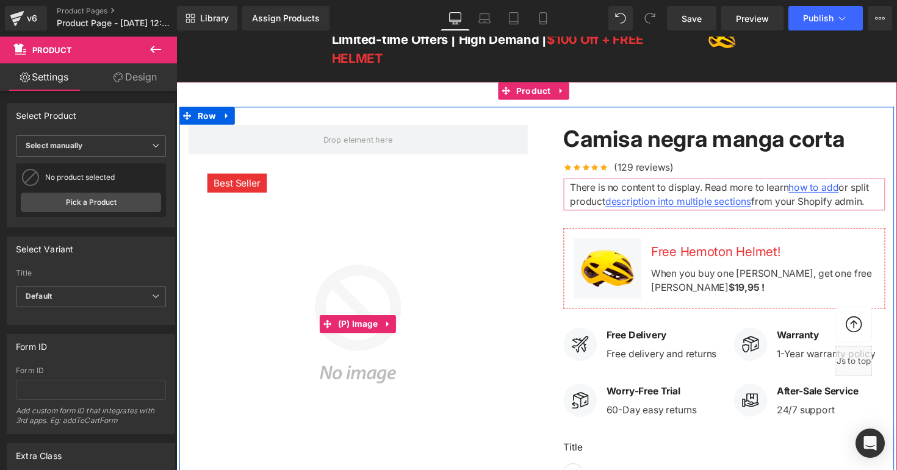
scroll to position [13, 0]
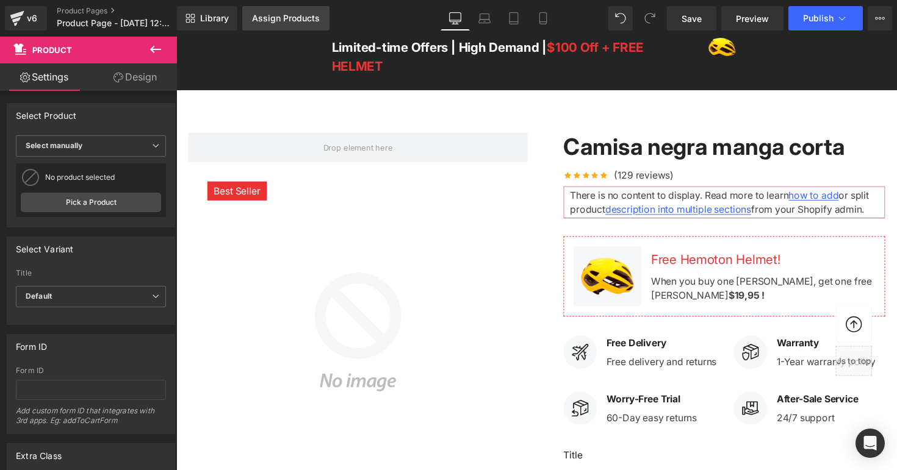
click at [312, 16] on div "Assign Products" at bounding box center [286, 18] width 68 height 10
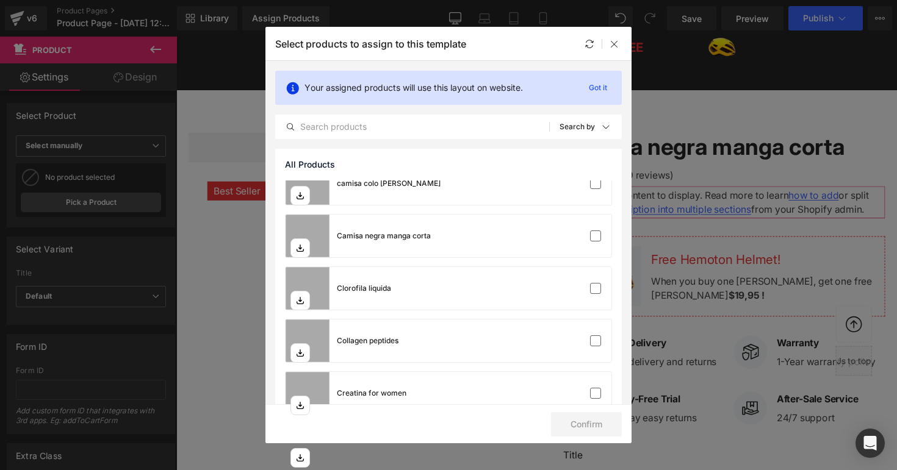
scroll to position [0, 0]
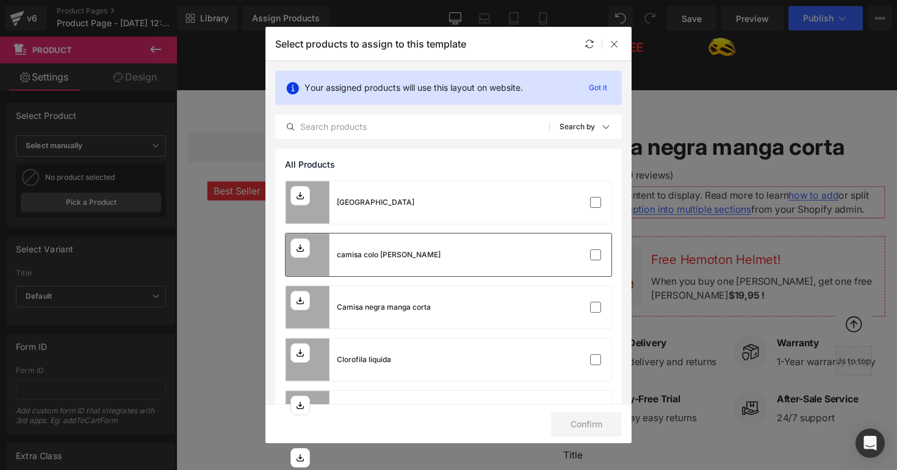
click at [395, 258] on div "camisa colo [PERSON_NAME]" at bounding box center [389, 254] width 104 height 11
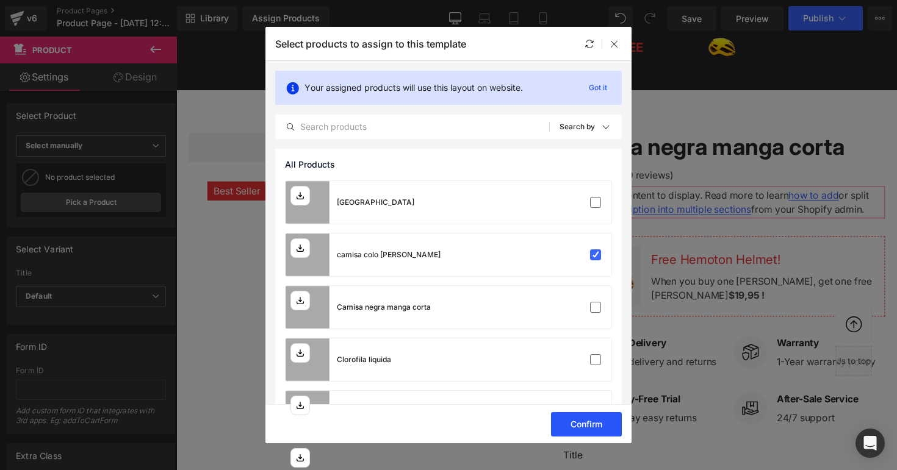
click at [590, 417] on button "Confirm" at bounding box center [586, 424] width 71 height 24
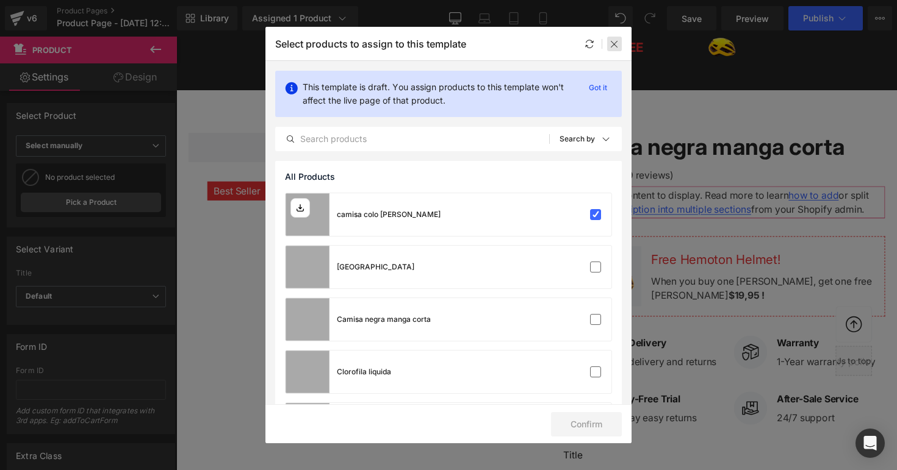
click at [617, 40] on icon at bounding box center [614, 44] width 10 height 10
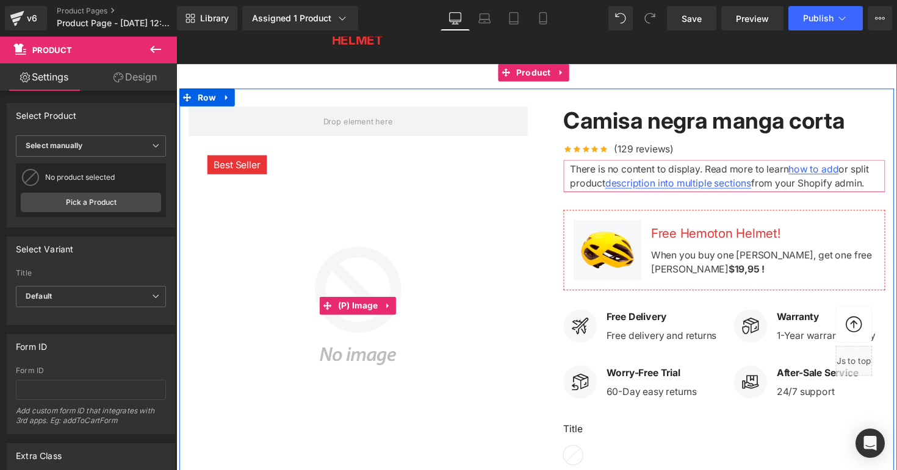
scroll to position [55, 0]
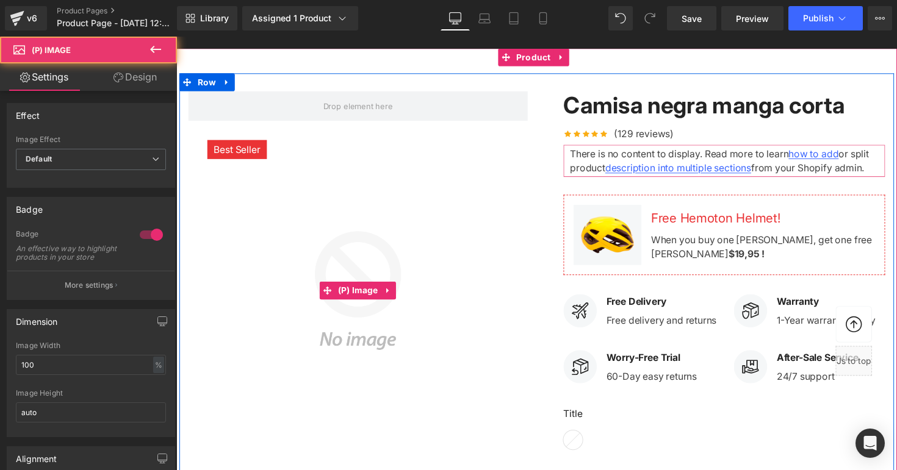
click at [231, 148] on span "Best Seller" at bounding box center [239, 152] width 48 height 15
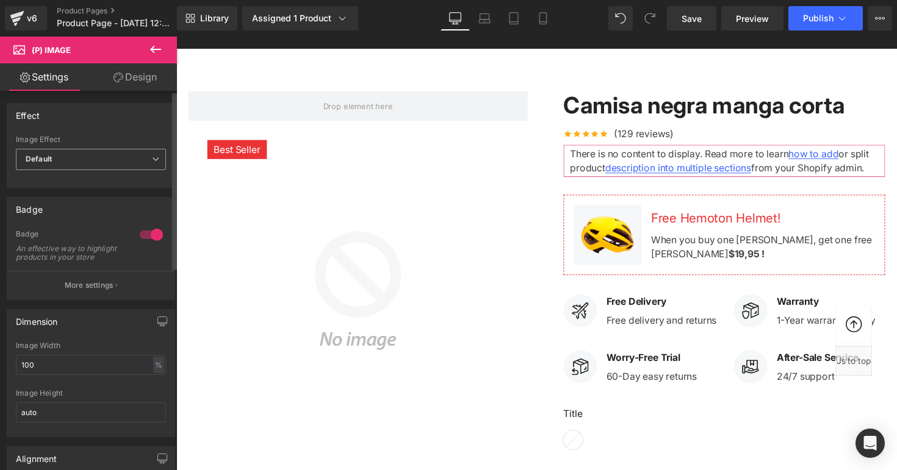
click at [104, 160] on span "Default" at bounding box center [91, 159] width 150 height 21
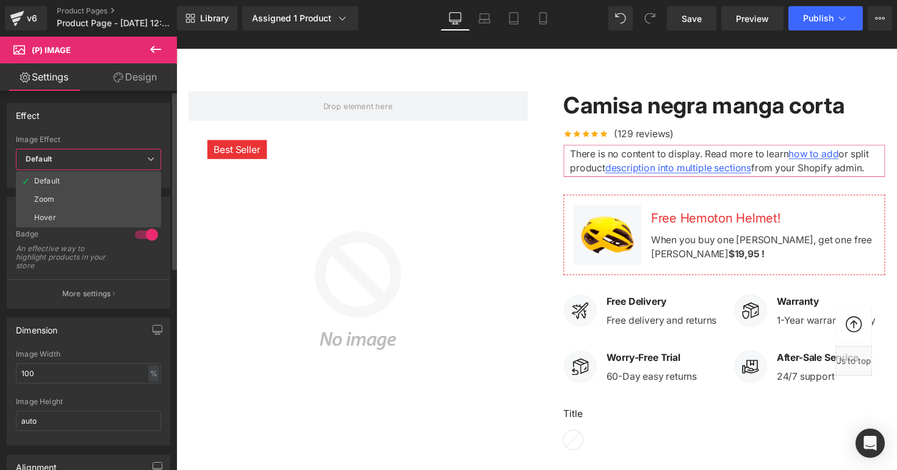
click at [104, 160] on span "Default" at bounding box center [88, 159] width 145 height 21
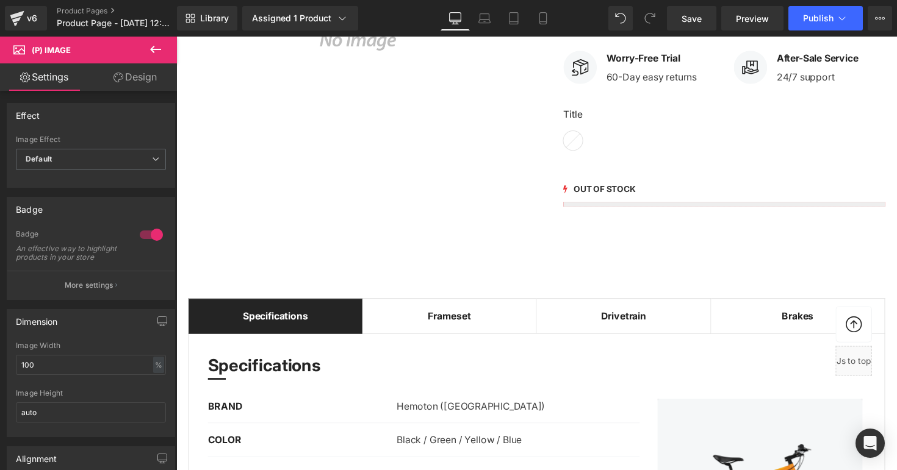
scroll to position [91, 0]
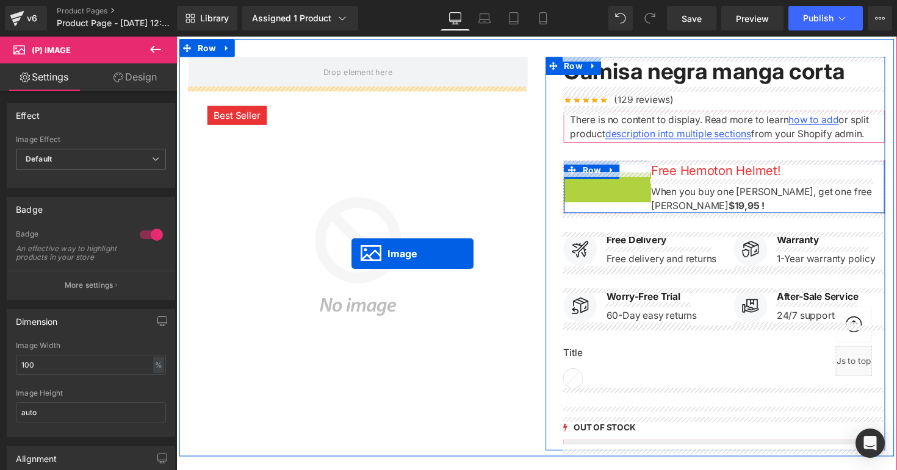
drag, startPoint x: 614, startPoint y: 199, endPoint x: 338, endPoint y: 263, distance: 283.0
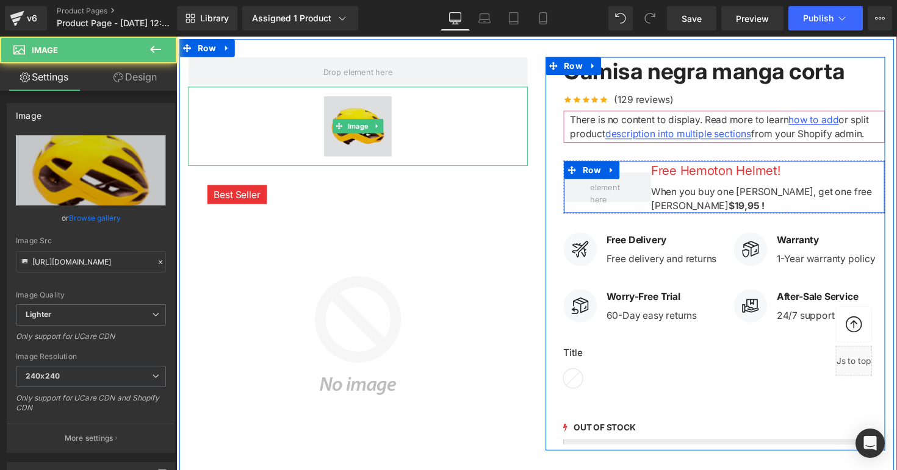
click at [388, 114] on img at bounding box center [362, 128] width 89 height 81
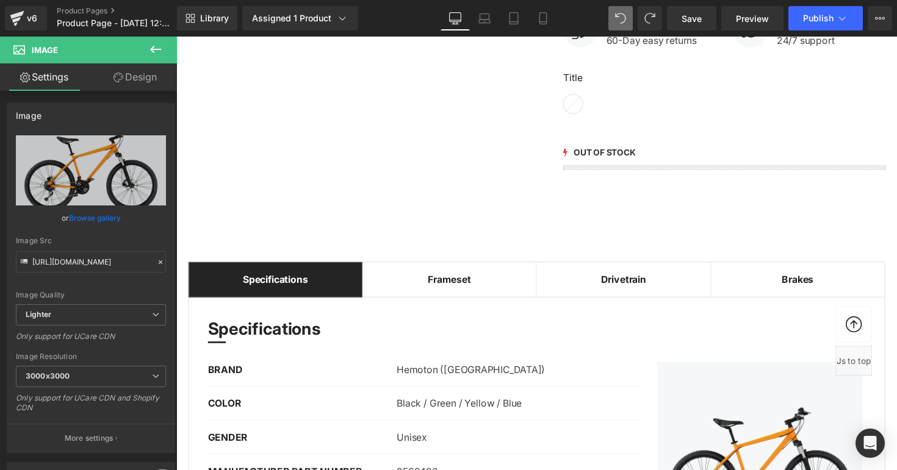
scroll to position [398, 0]
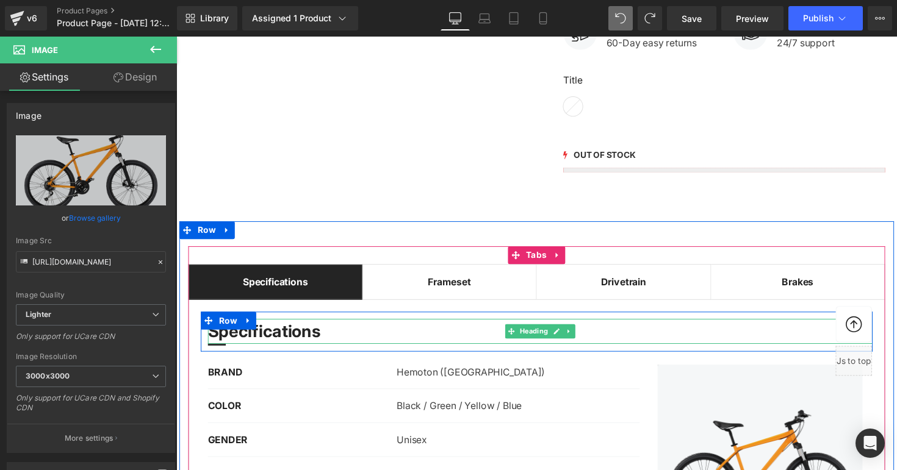
click at [593, 344] on h3 "Specifications" at bounding box center [549, 339] width 681 height 26
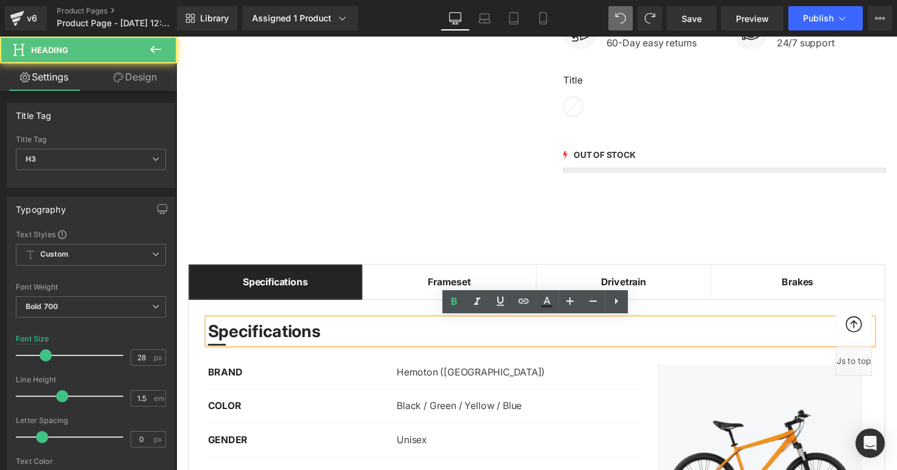
click at [593, 344] on h3 "Specifications" at bounding box center [549, 339] width 681 height 26
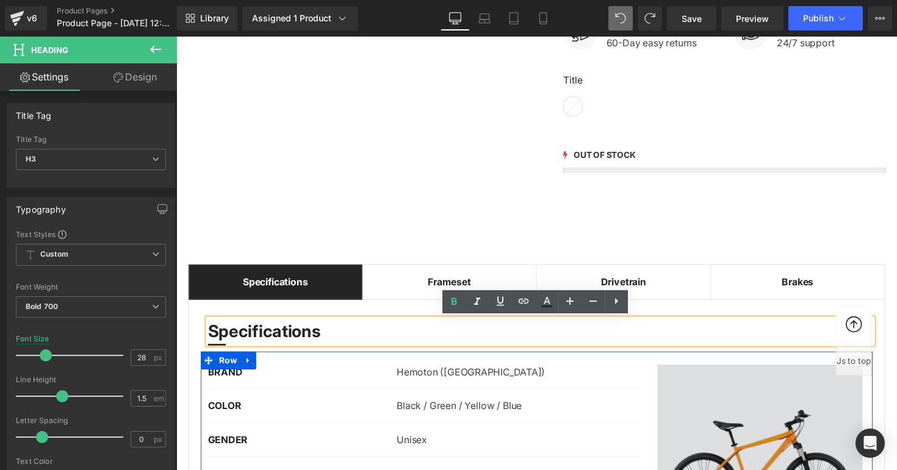
click at [721, 406] on img at bounding box center [774, 478] width 229 height 210
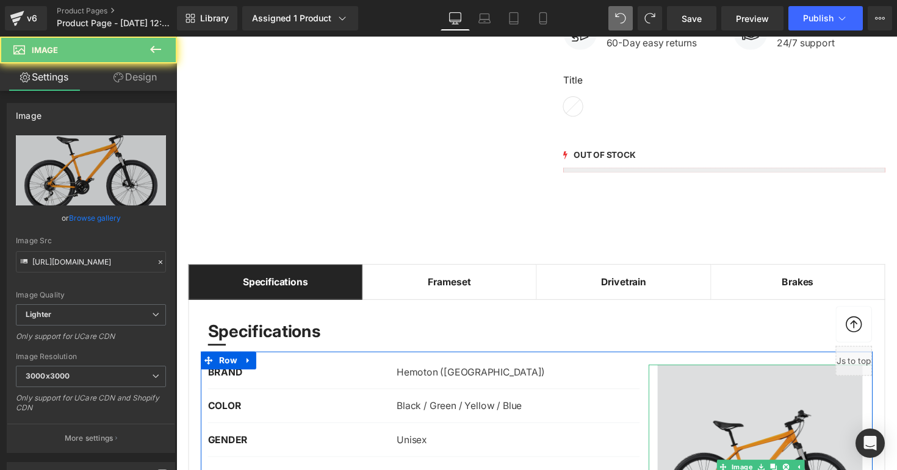
click at [721, 406] on img at bounding box center [774, 478] width 229 height 210
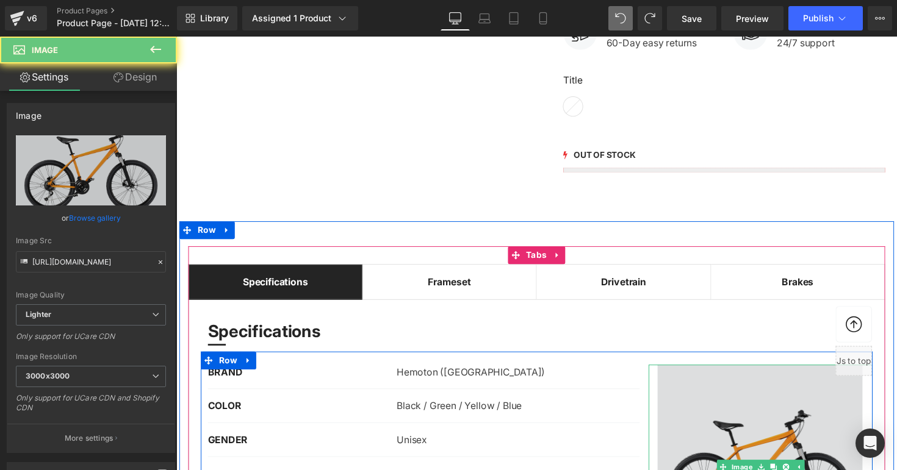
click at [721, 406] on img at bounding box center [774, 478] width 229 height 210
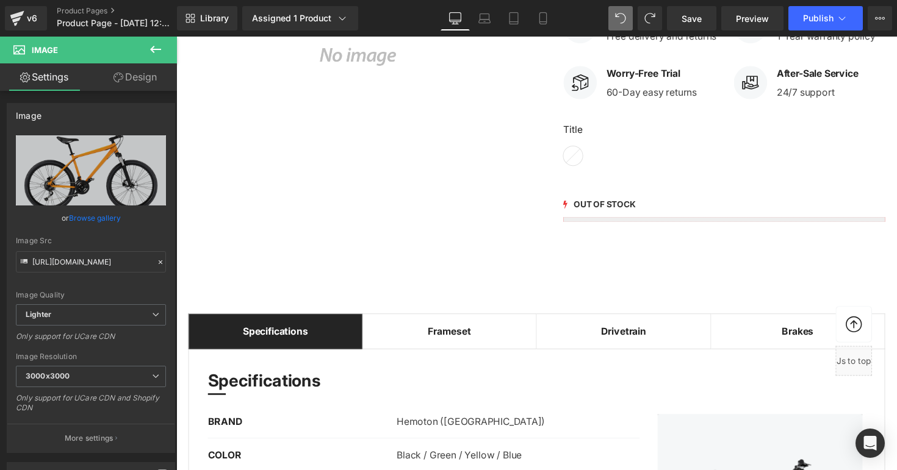
scroll to position [346, 0]
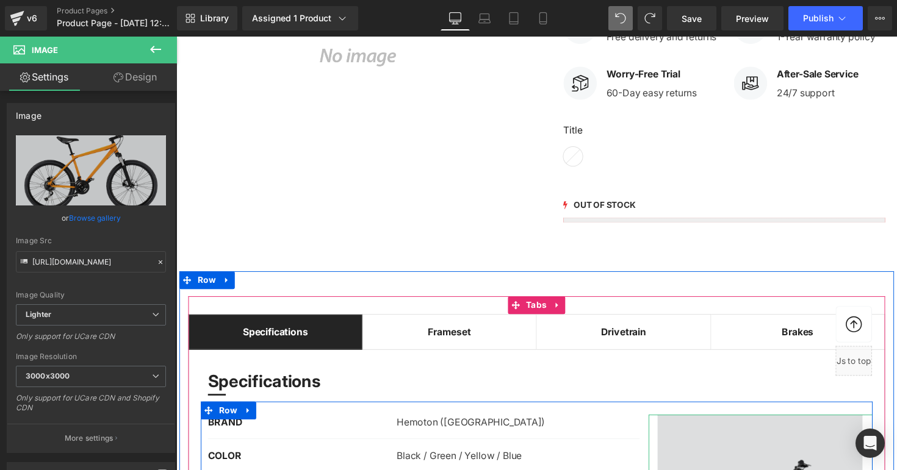
scroll to position [0, 0]
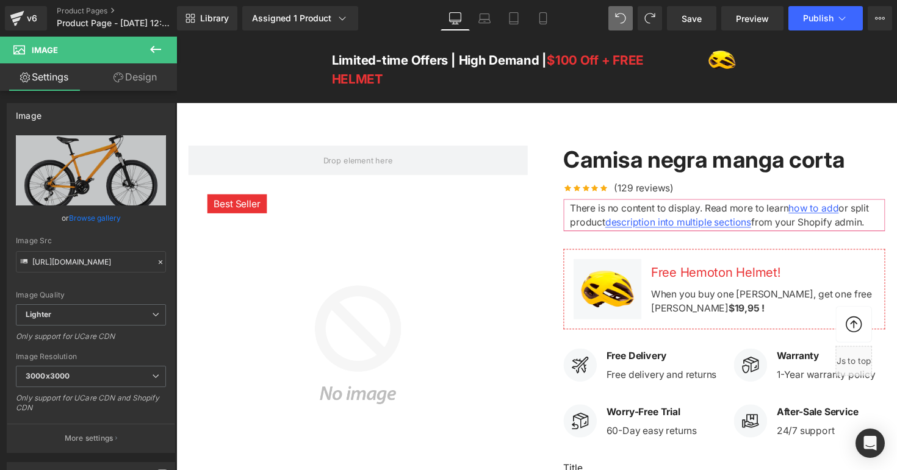
click at [329, 327] on img at bounding box center [362, 353] width 348 height 348
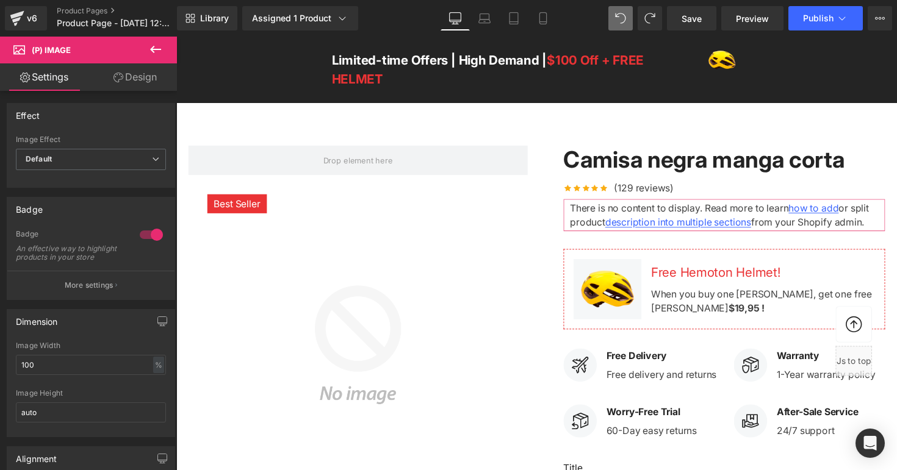
click at [150, 46] on icon at bounding box center [155, 49] width 15 height 15
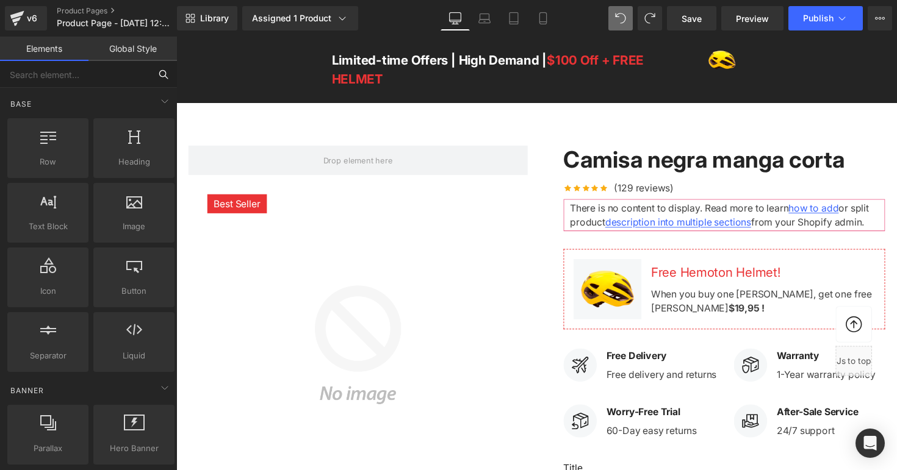
click at [81, 78] on input "text" at bounding box center [75, 74] width 150 height 27
type input "ima"
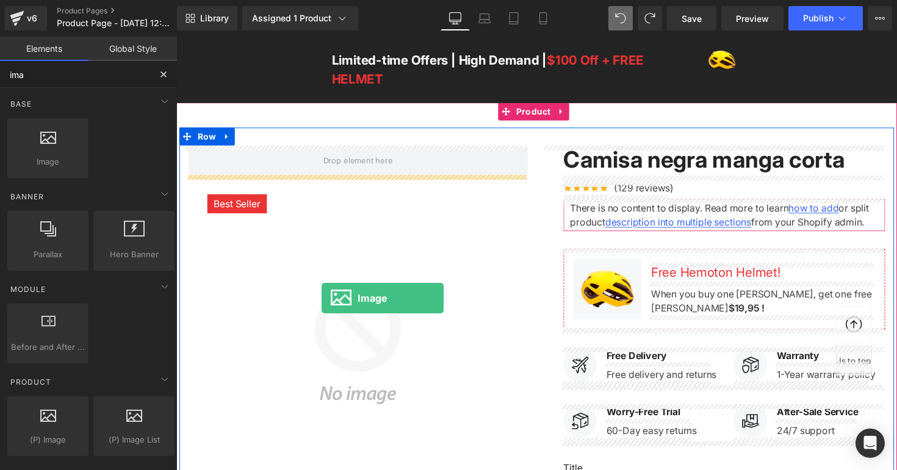
drag, startPoint x: 235, startPoint y: 168, endPoint x: 324, endPoint y: 305, distance: 163.1
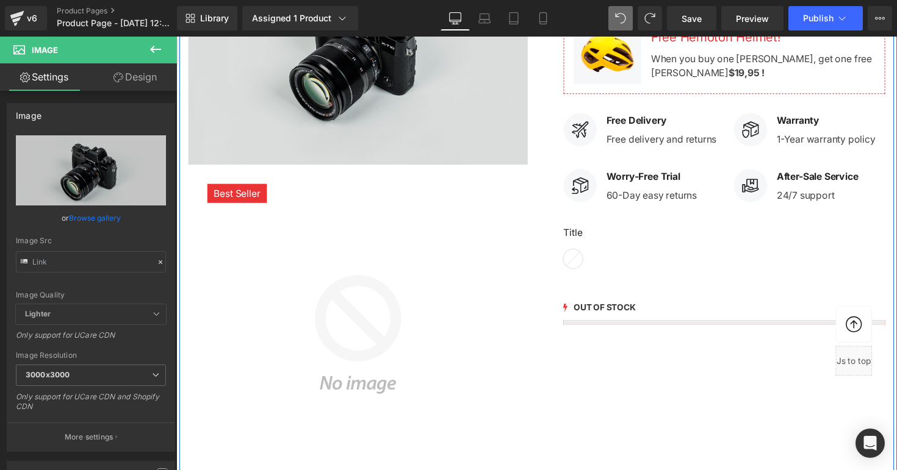
scroll to position [254, 0]
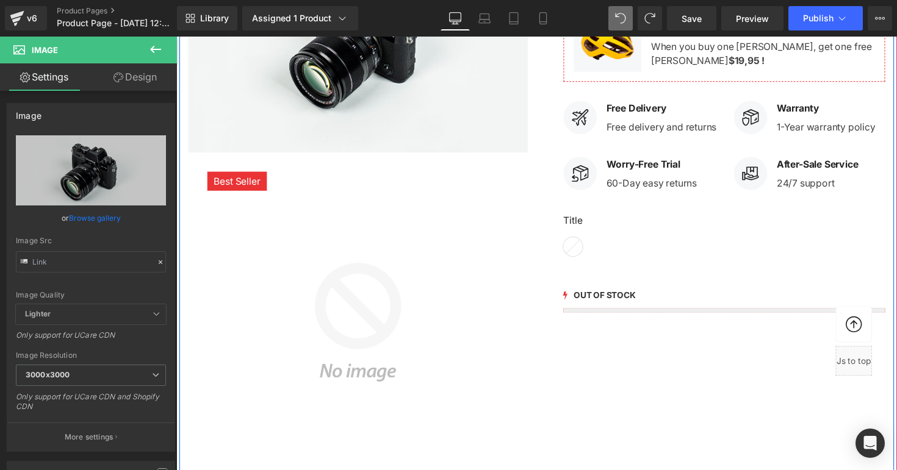
click at [382, 315] on img at bounding box center [362, 330] width 348 height 348
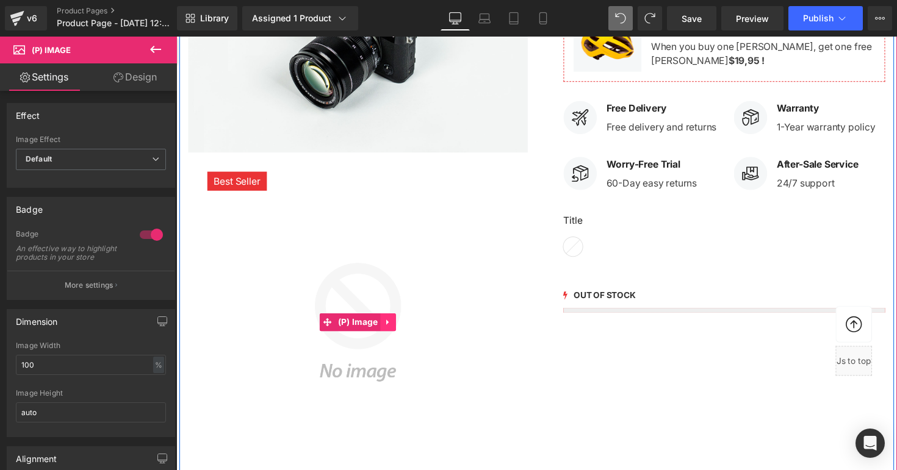
click at [391, 330] on icon at bounding box center [393, 328] width 9 height 9
click at [393, 326] on link at bounding box center [401, 329] width 16 height 18
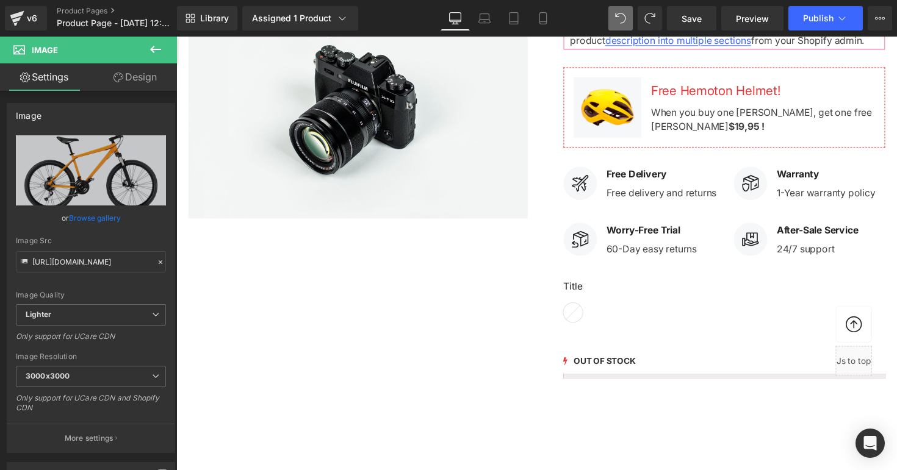
scroll to position [184, 0]
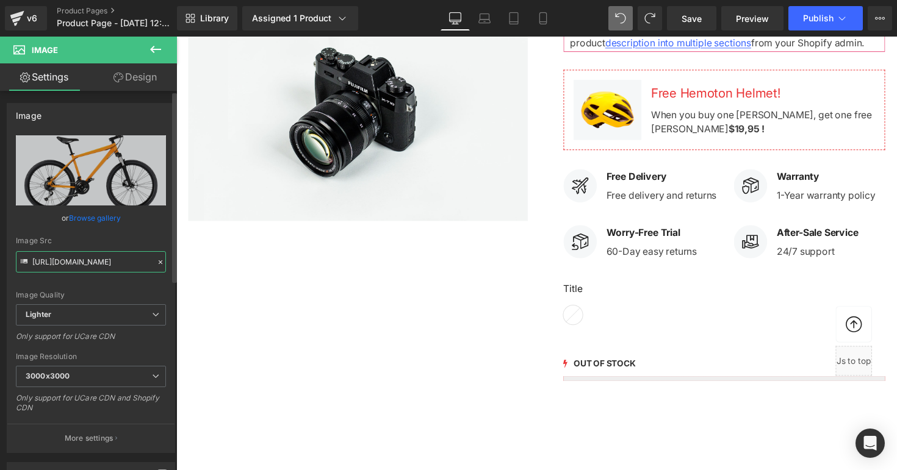
click at [55, 259] on input "[URL][DOMAIN_NAME]" at bounding box center [91, 261] width 150 height 21
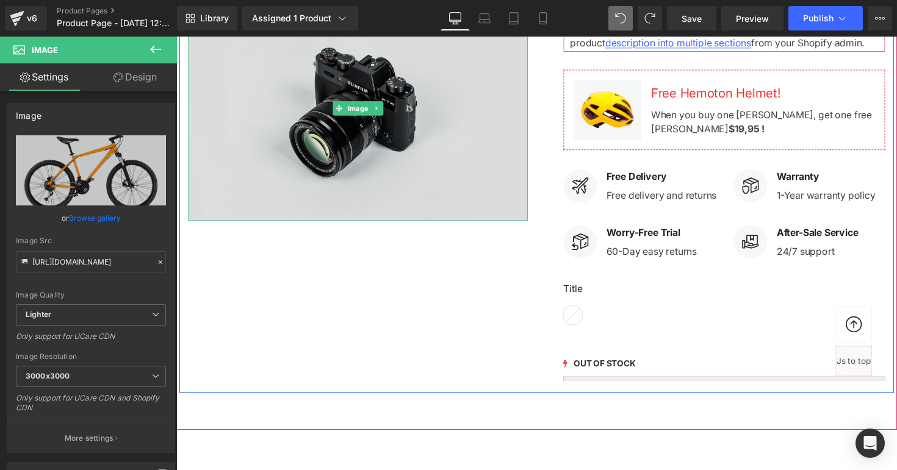
click at [345, 188] on img at bounding box center [362, 110] width 348 height 231
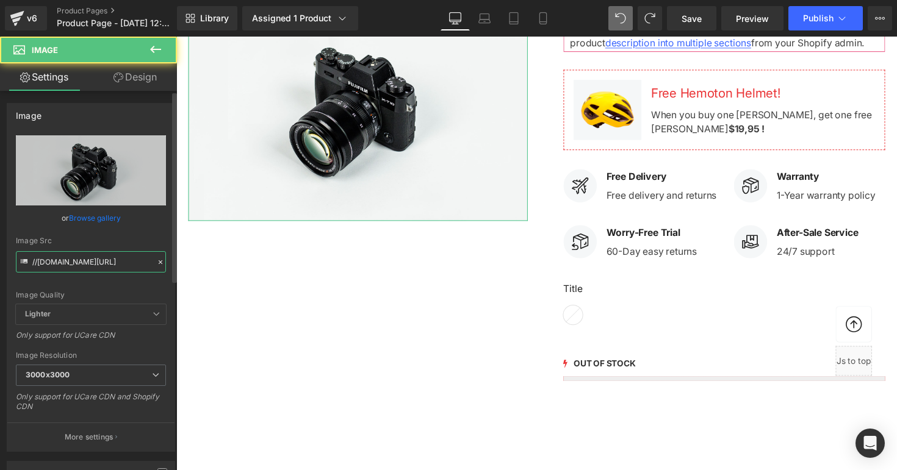
click at [97, 265] on input "//[DOMAIN_NAME][URL]" at bounding box center [91, 261] width 150 height 21
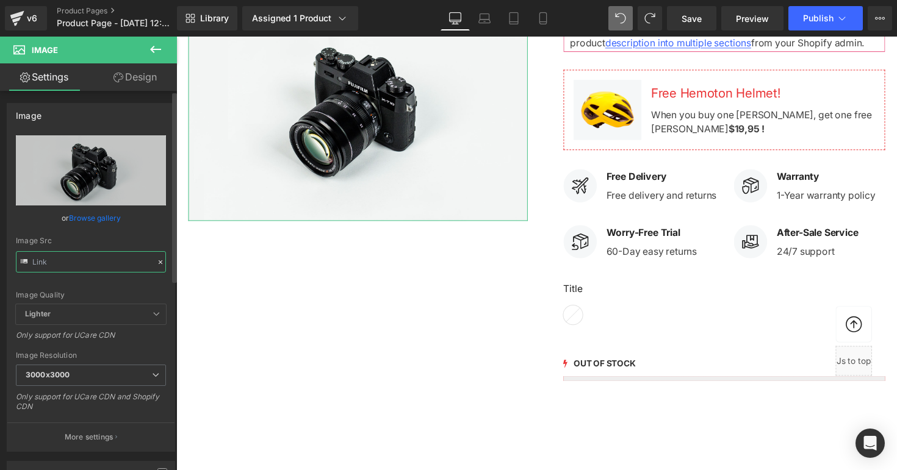
paste input "[URL][DOMAIN_NAME]"
type input "[URL][DOMAIN_NAME]"
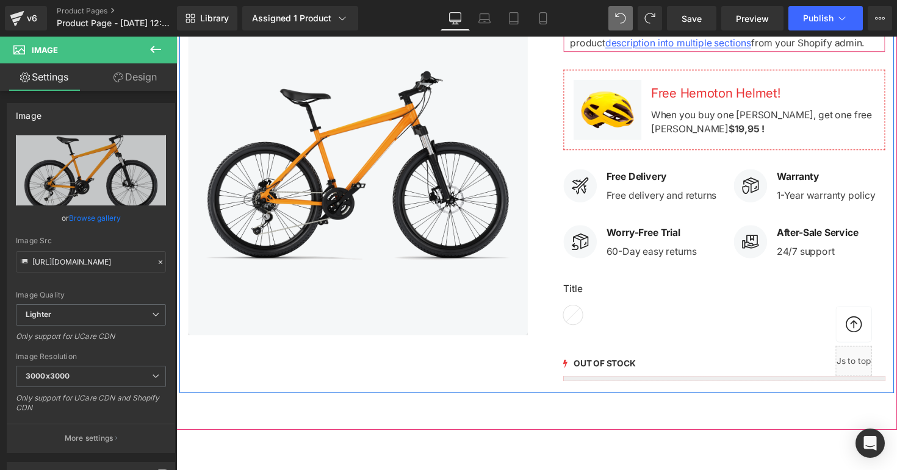
click at [376, 363] on div "Row Image Camisa negra manga corta (P) Title Icon Icon Icon Icon Icon Icon List…" at bounding box center [545, 174] width 732 height 456
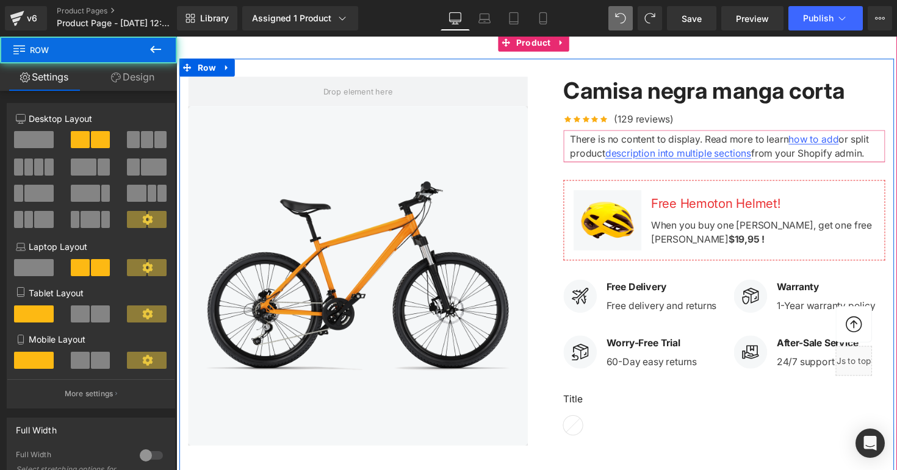
scroll to position [0, 0]
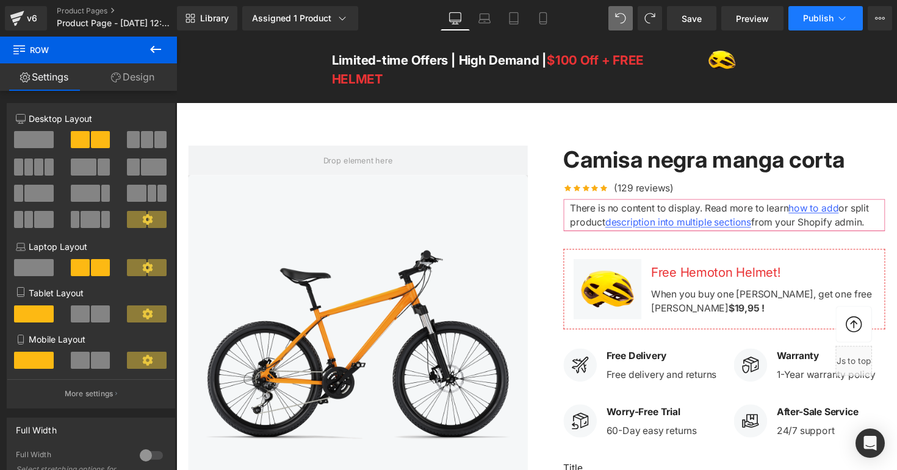
click at [829, 24] on button "Publish" at bounding box center [825, 18] width 74 height 24
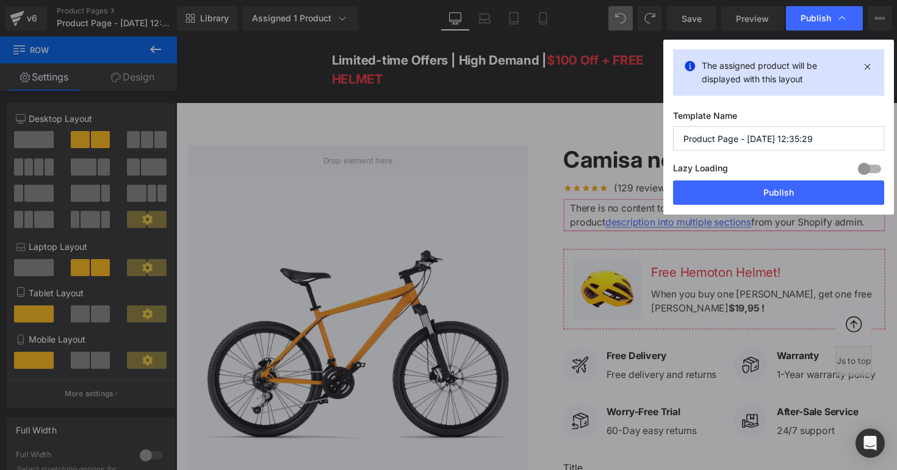
click at [766, 138] on input "Product Page - [DATE] 12:35:29" at bounding box center [778, 138] width 211 height 24
click at [764, 138] on input "Product Page - [DATE] 12:35:29" at bounding box center [778, 138] width 211 height 24
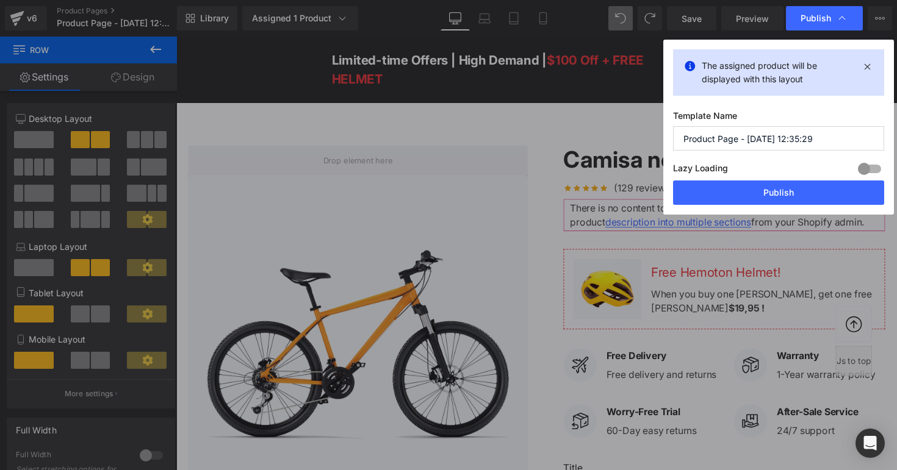
click at [764, 138] on input "Product Page - [DATE] 12:35:29" at bounding box center [778, 138] width 211 height 24
type input "p"
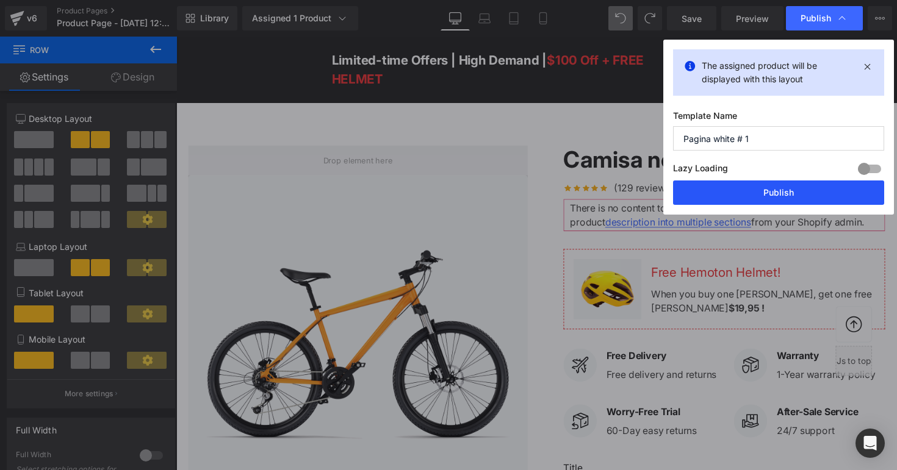
type input "Pagina white # 1"
click at [792, 196] on button "Publish" at bounding box center [778, 193] width 211 height 24
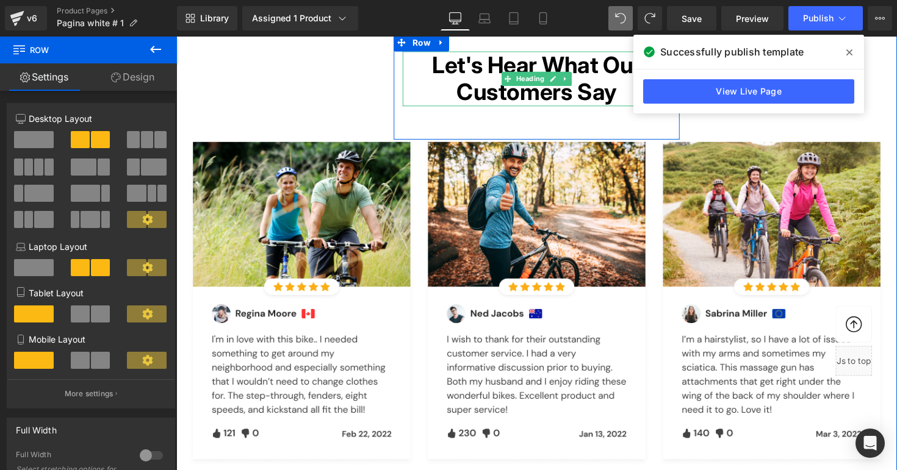
scroll to position [2654, 0]
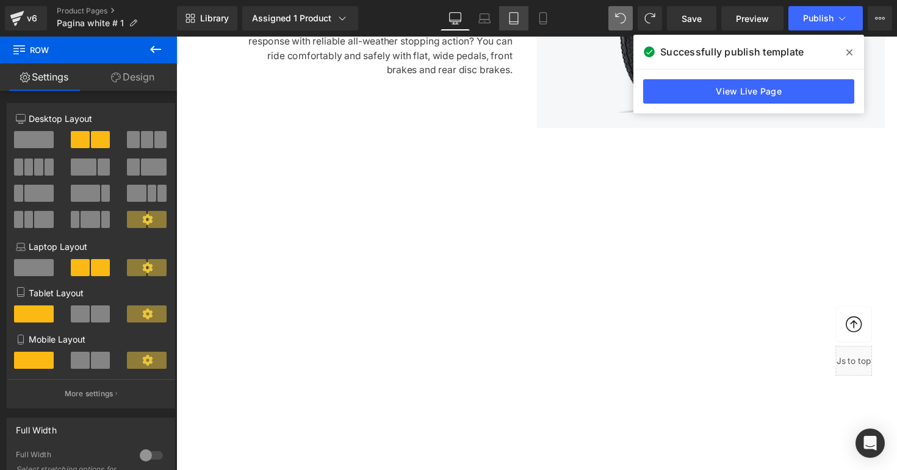
click at [502, 18] on link "Tablet" at bounding box center [513, 18] width 29 height 24
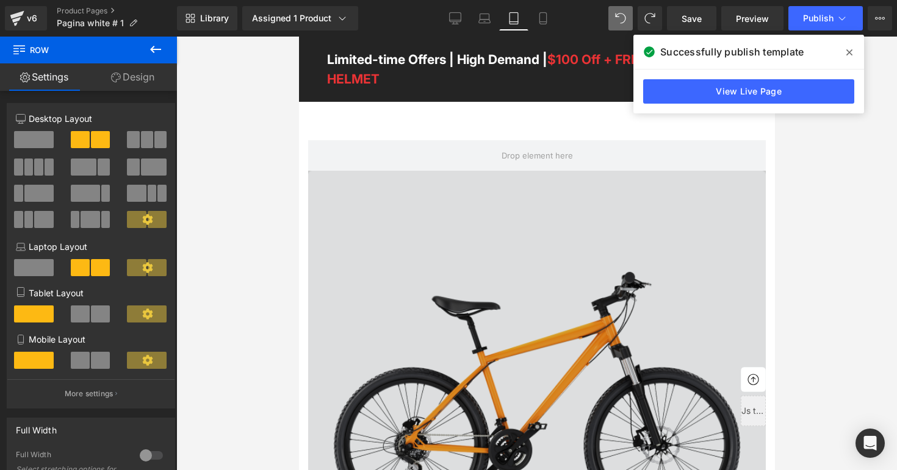
scroll to position [0, 0]
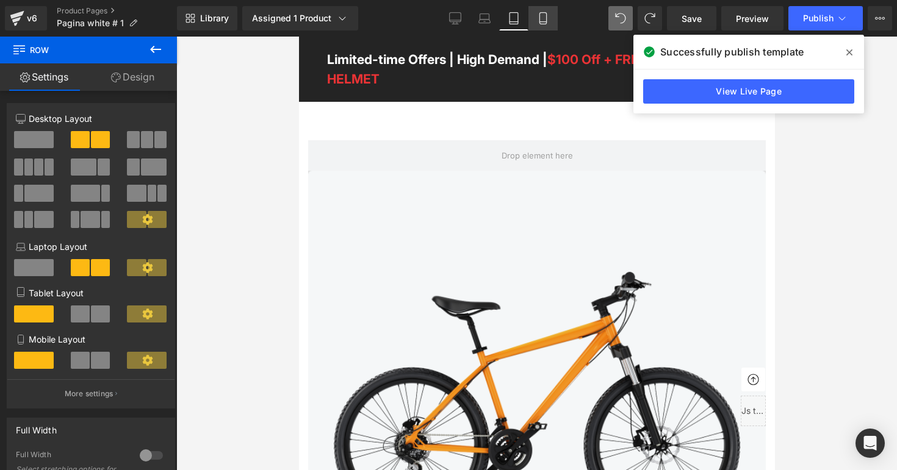
click at [544, 20] on icon at bounding box center [543, 18] width 12 height 12
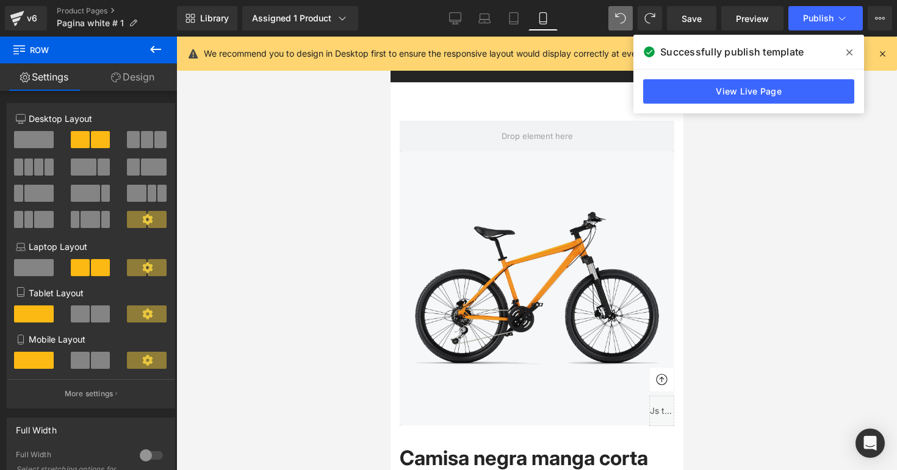
click at [851, 54] on icon at bounding box center [849, 53] width 6 height 10
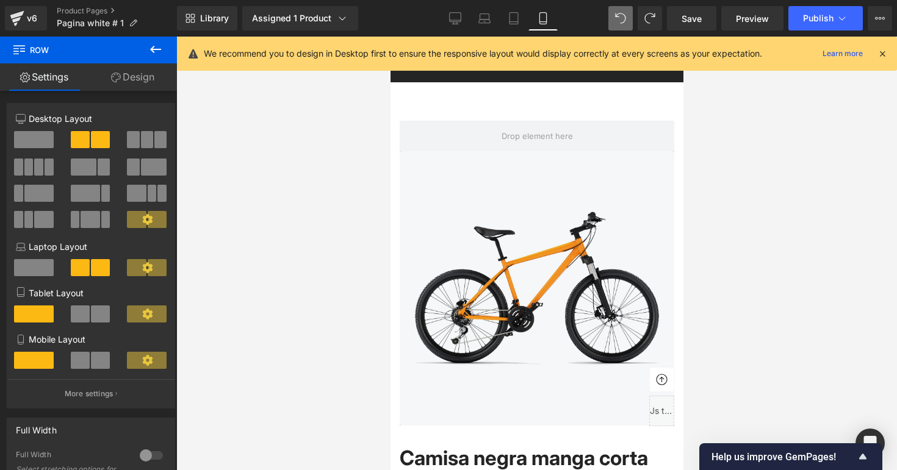
click at [885, 54] on icon at bounding box center [881, 53] width 11 height 11
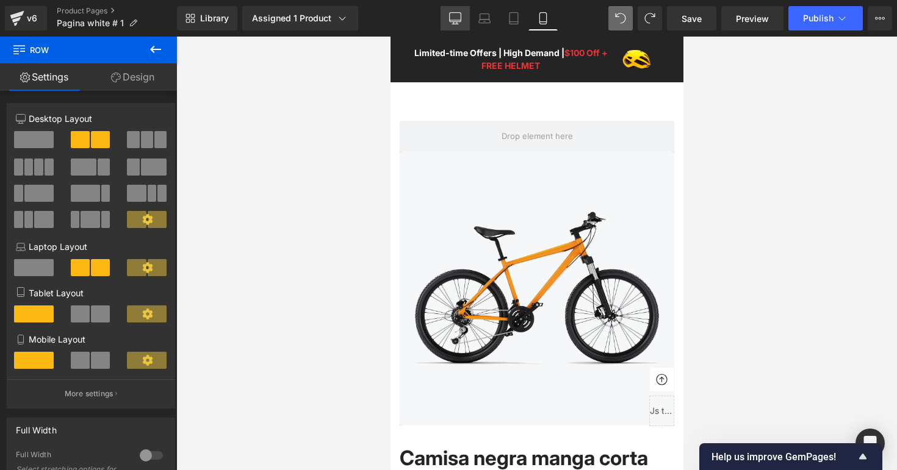
click at [464, 25] on link "Desktop" at bounding box center [454, 18] width 29 height 24
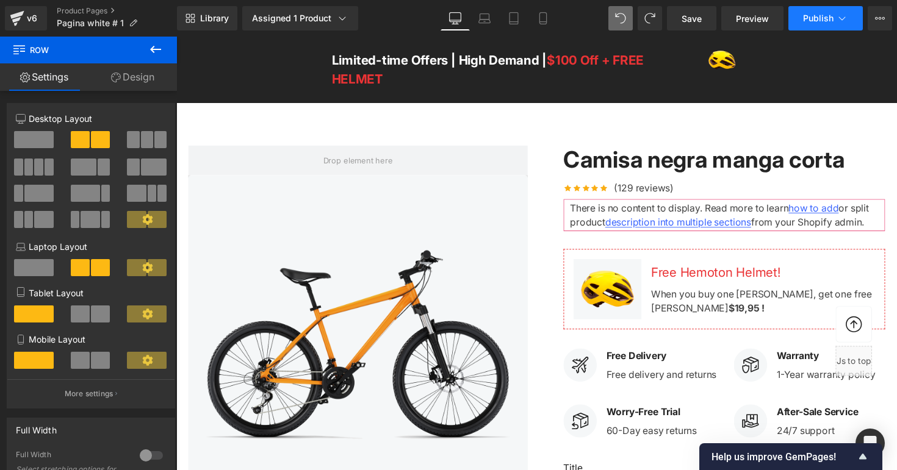
click at [828, 16] on span "Publish" at bounding box center [818, 18] width 30 height 10
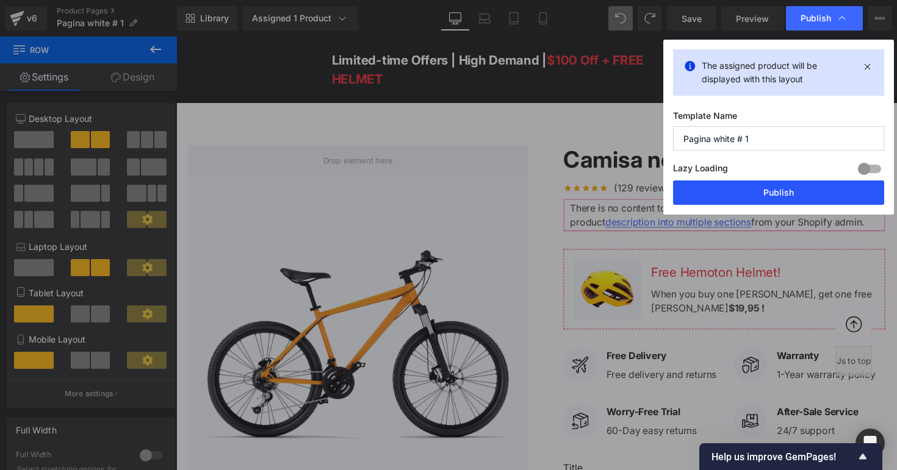
click at [747, 199] on button "Publish" at bounding box center [778, 193] width 211 height 24
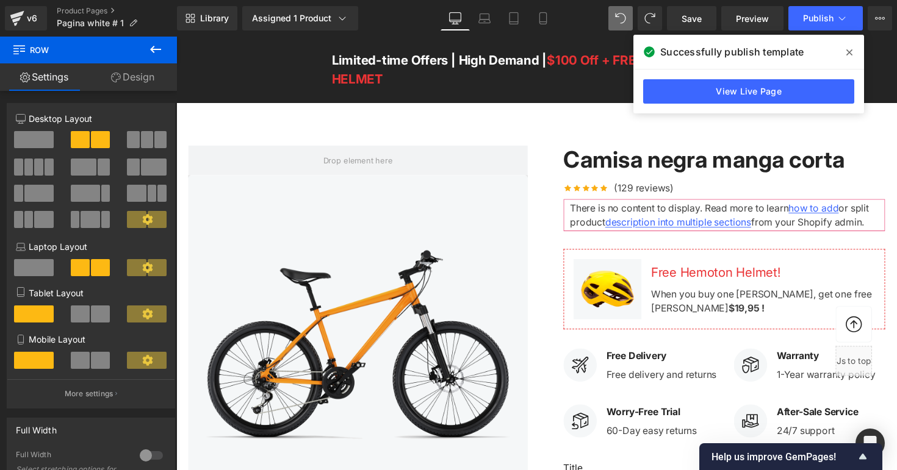
click at [848, 51] on icon at bounding box center [849, 52] width 6 height 6
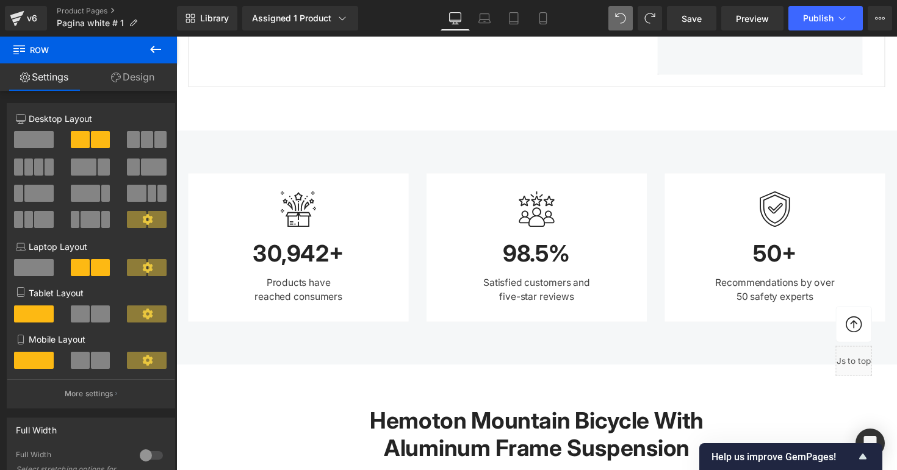
scroll to position [1119, 0]
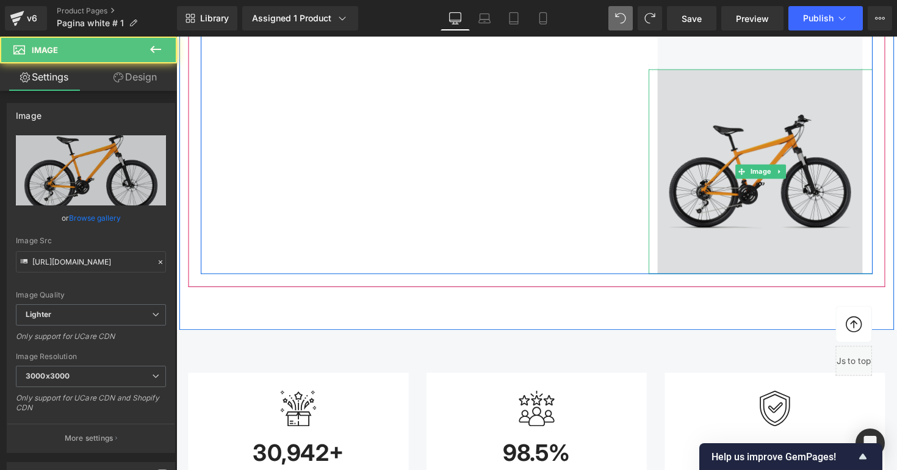
click at [723, 116] on img at bounding box center [774, 175] width 229 height 210
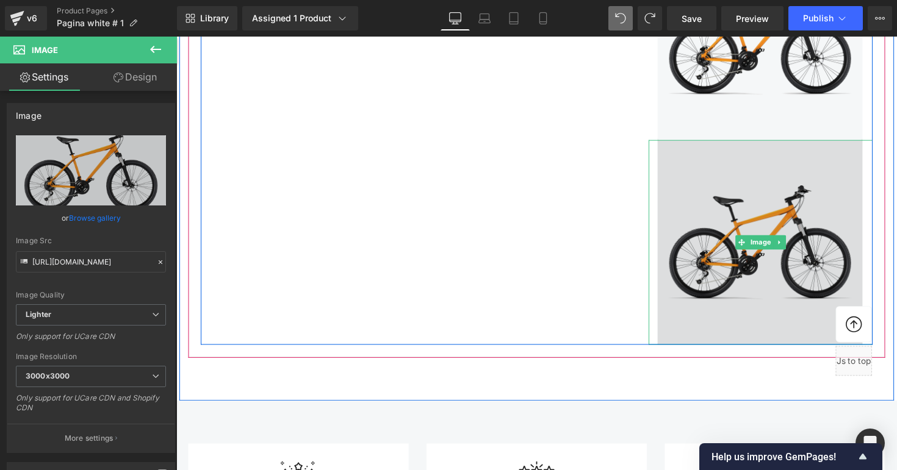
scroll to position [1015, 0]
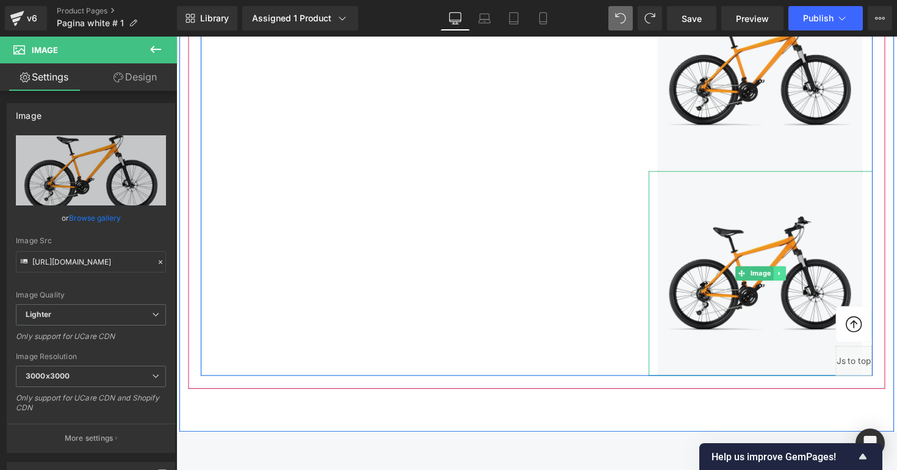
click at [796, 281] on icon at bounding box center [793, 279] width 7 height 7
click at [800, 279] on icon at bounding box center [800, 279] width 7 height 7
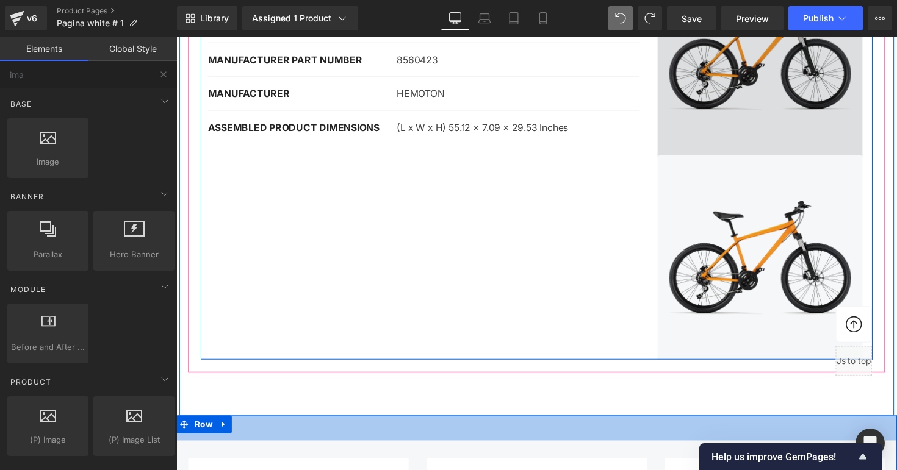
scroll to position [765, 0]
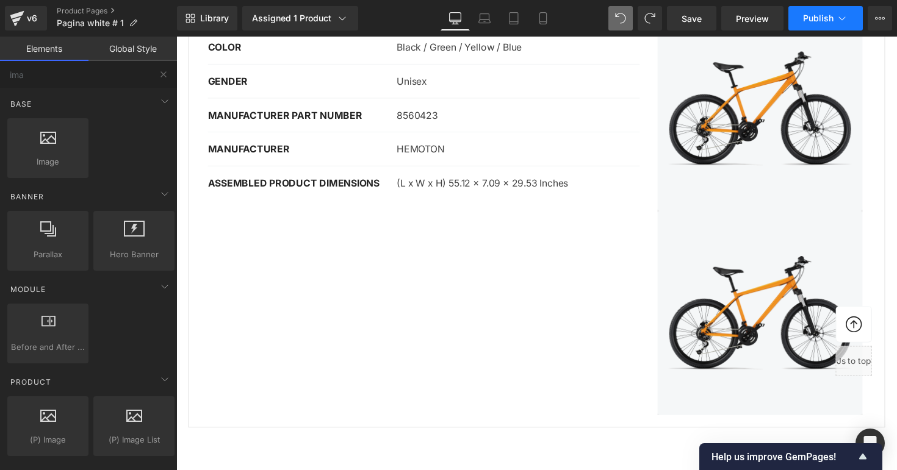
click at [822, 24] on button "Publish" at bounding box center [825, 18] width 74 height 24
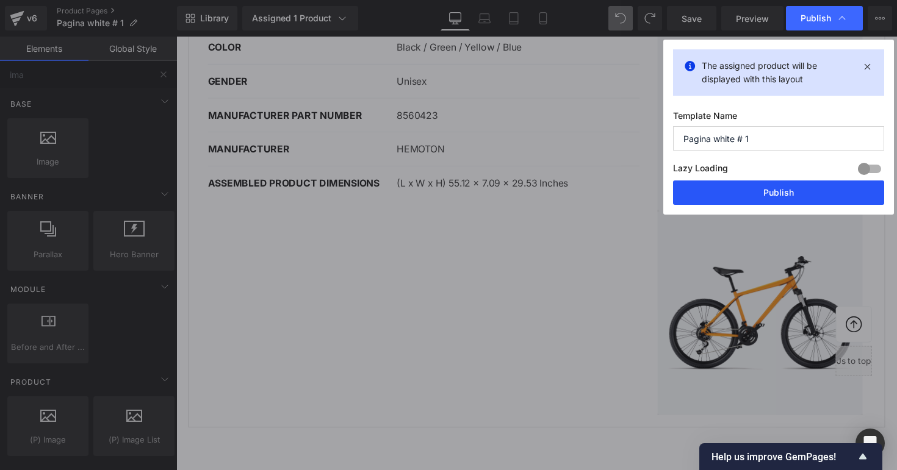
click at [744, 198] on button "Publish" at bounding box center [778, 193] width 211 height 24
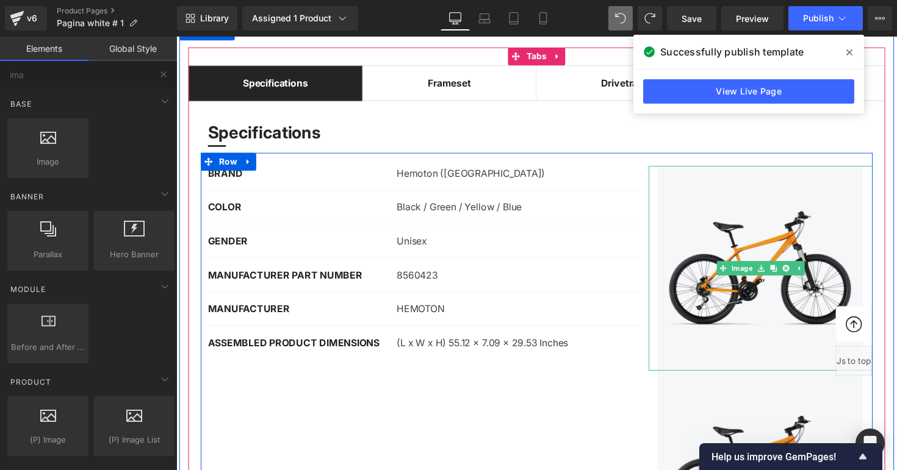
scroll to position [116, 0]
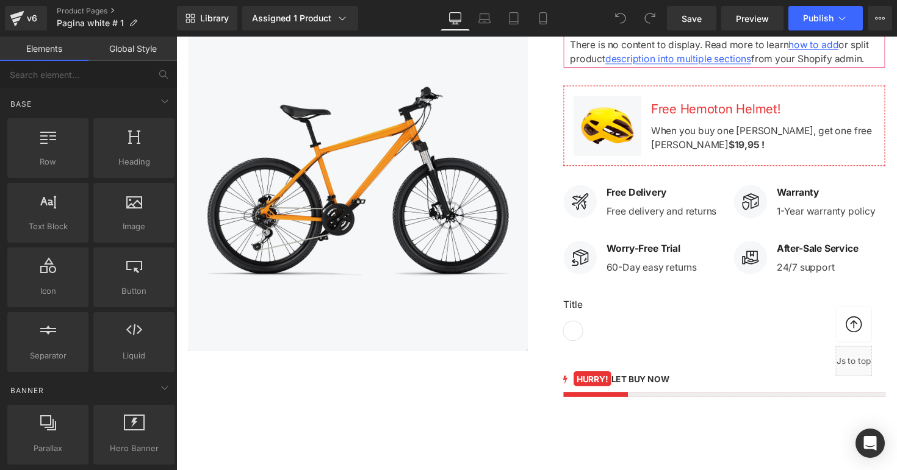
scroll to position [47, 0]
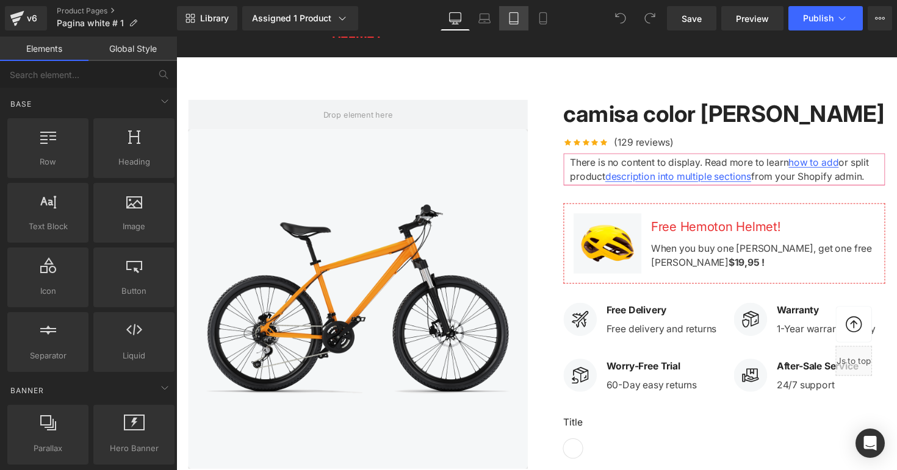
click at [504, 23] on link "Tablet" at bounding box center [513, 18] width 29 height 24
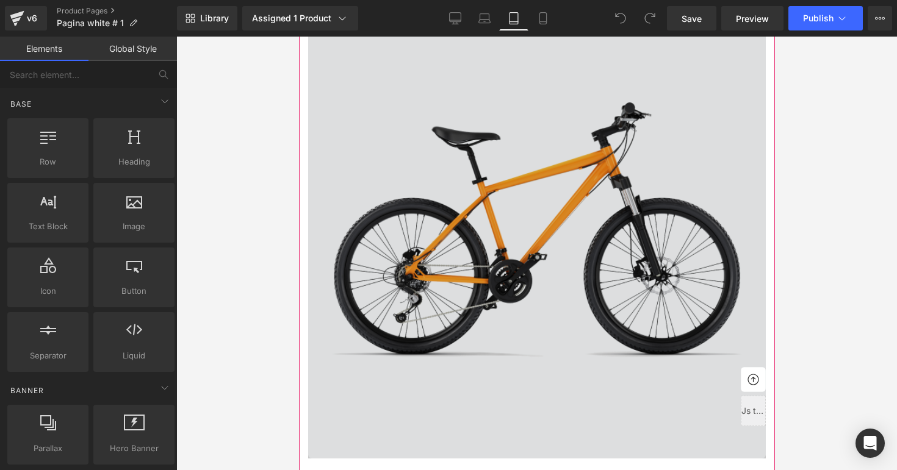
scroll to position [156, 0]
